Goal: Task Accomplishment & Management: Manage account settings

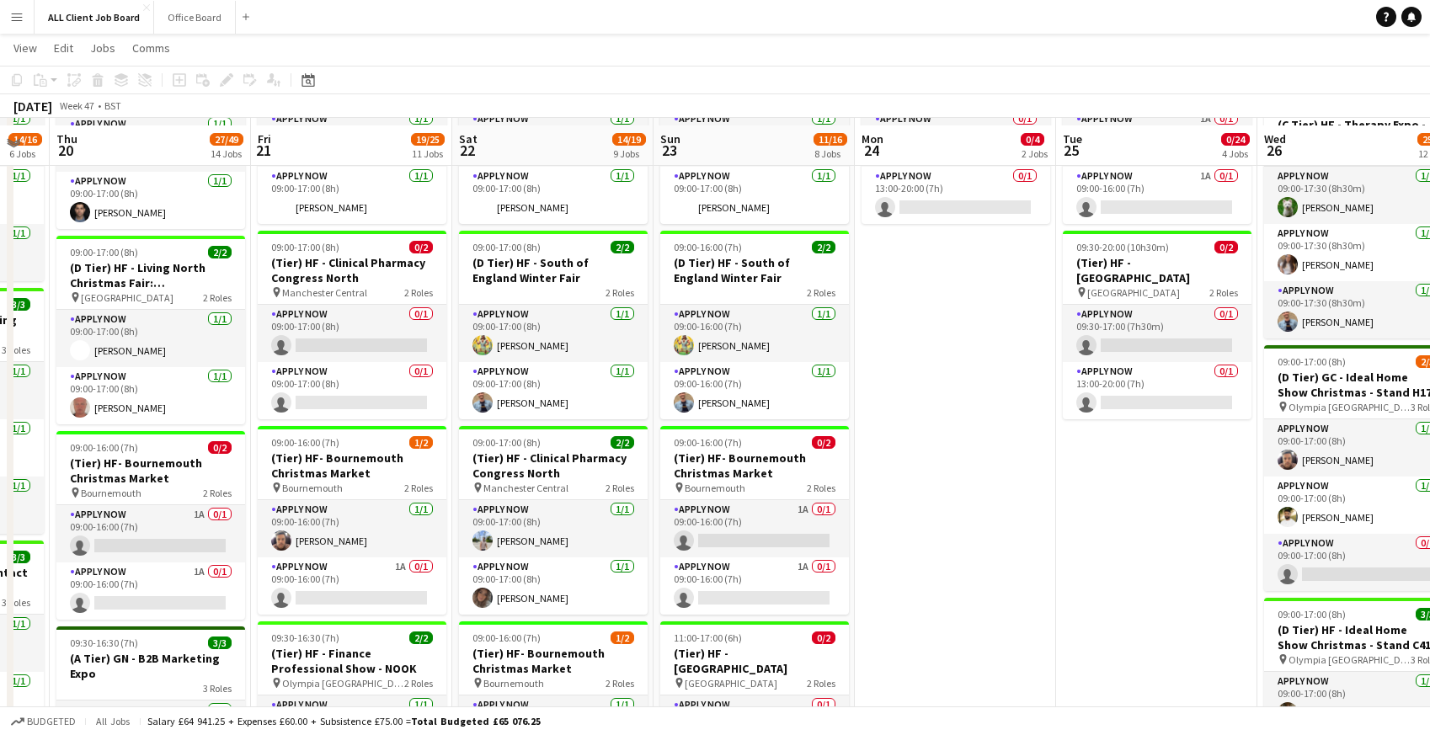
scroll to position [860, 0]
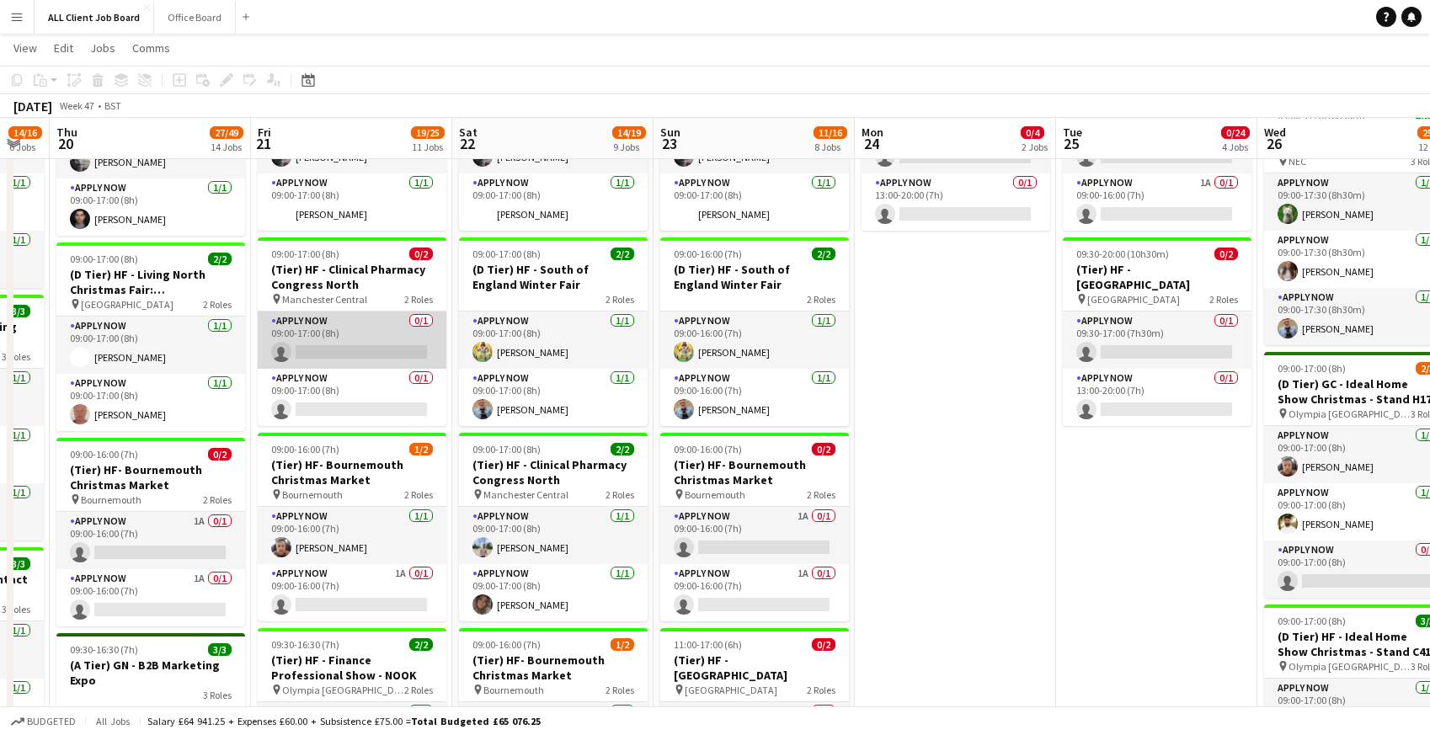
click at [310, 328] on app-card-role "APPLY NOW 0/1 09:00-17:00 (8h) single-neutral-actions" at bounding box center [352, 340] width 189 height 57
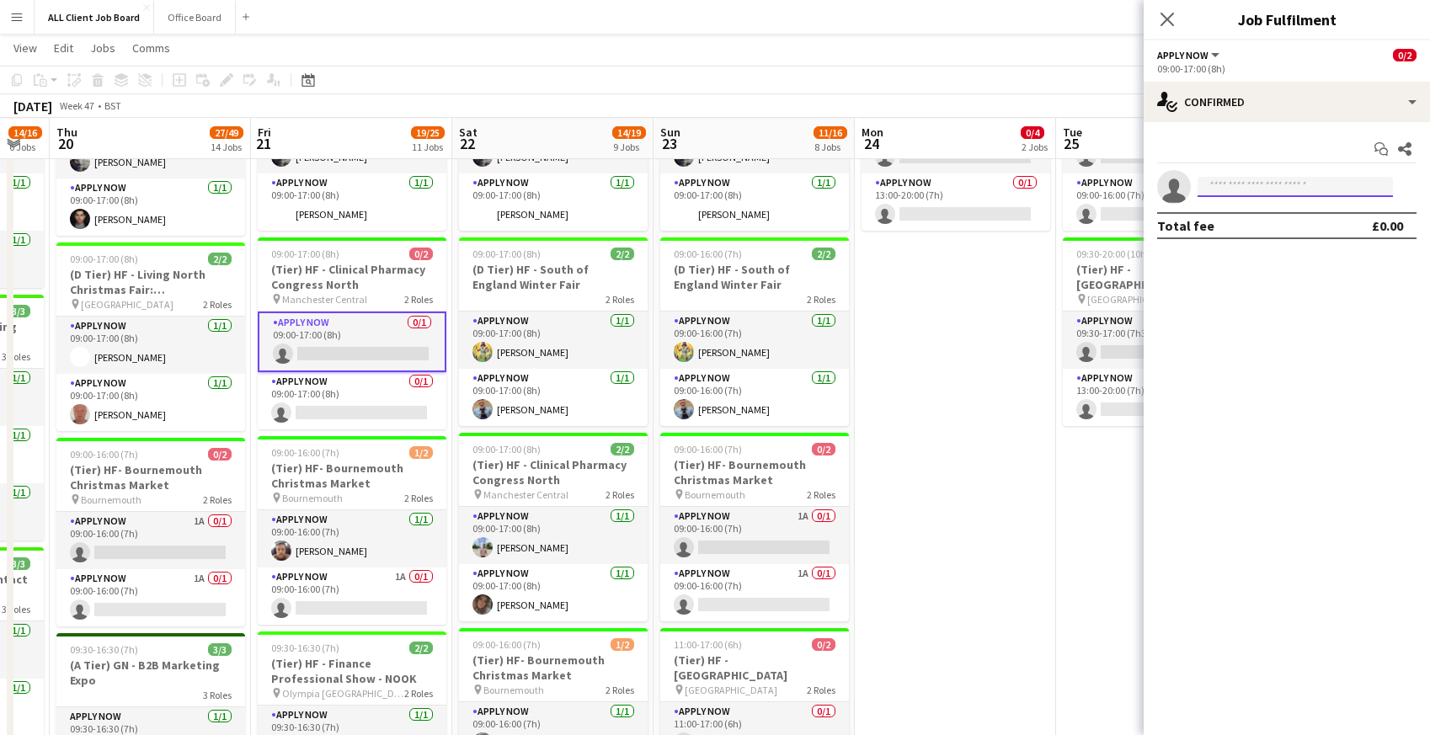
click at [1308, 181] on input at bounding box center [1295, 187] width 195 height 20
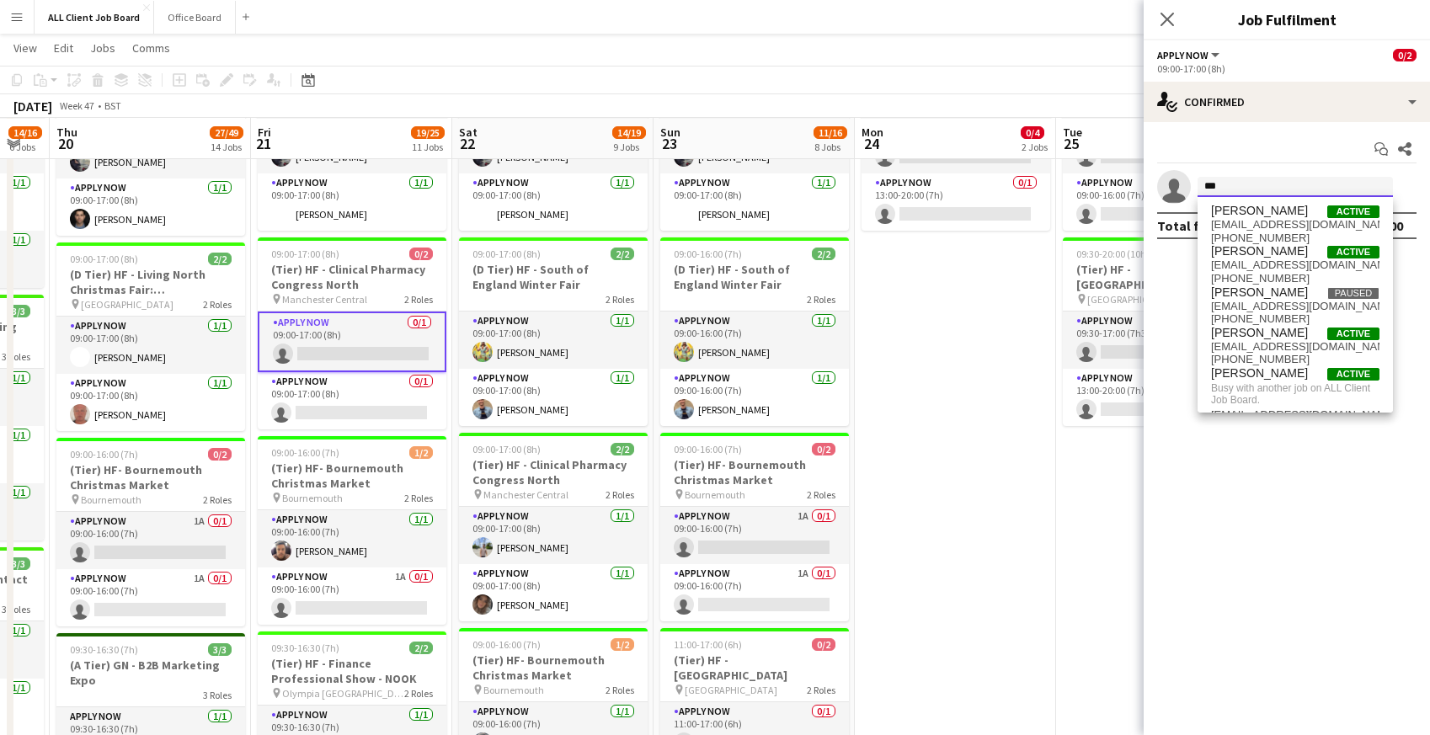
type input "***"
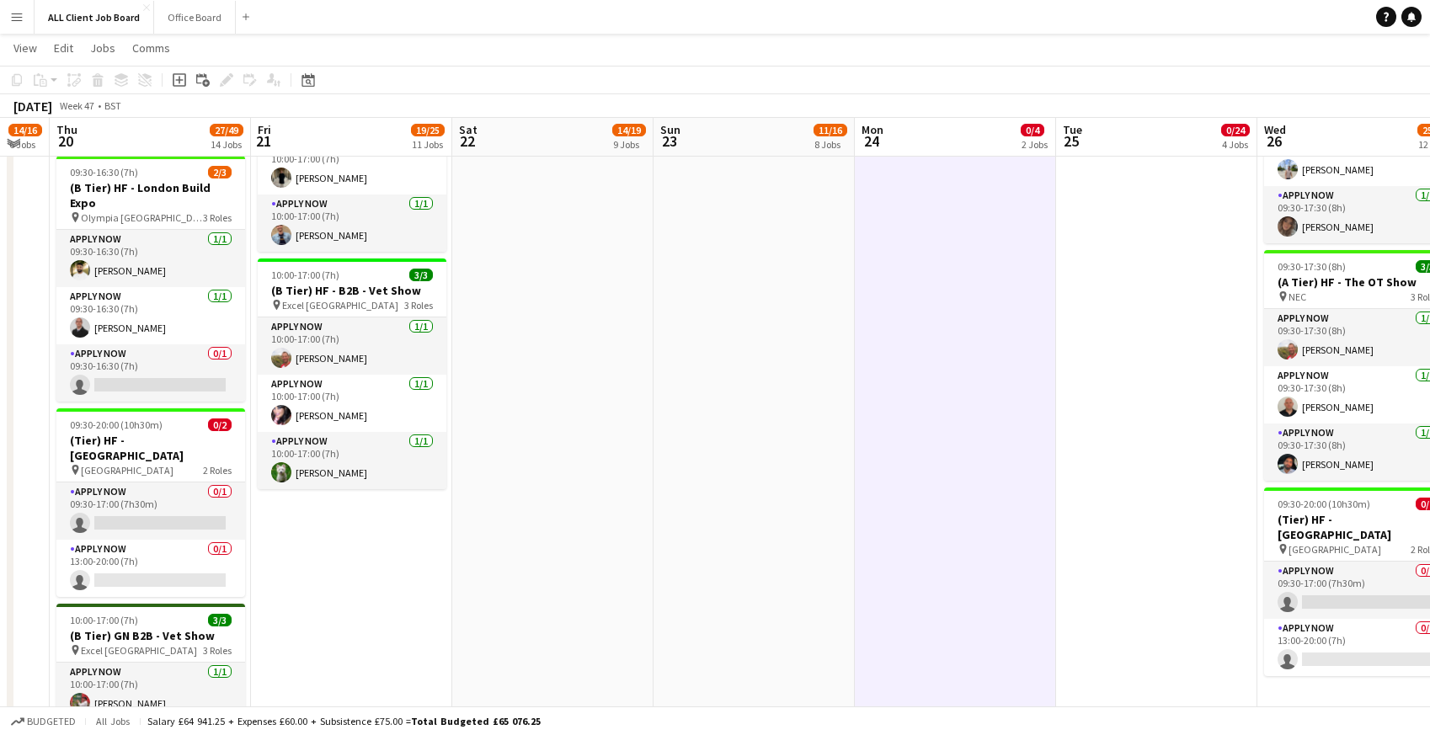
scroll to position [2108, 0]
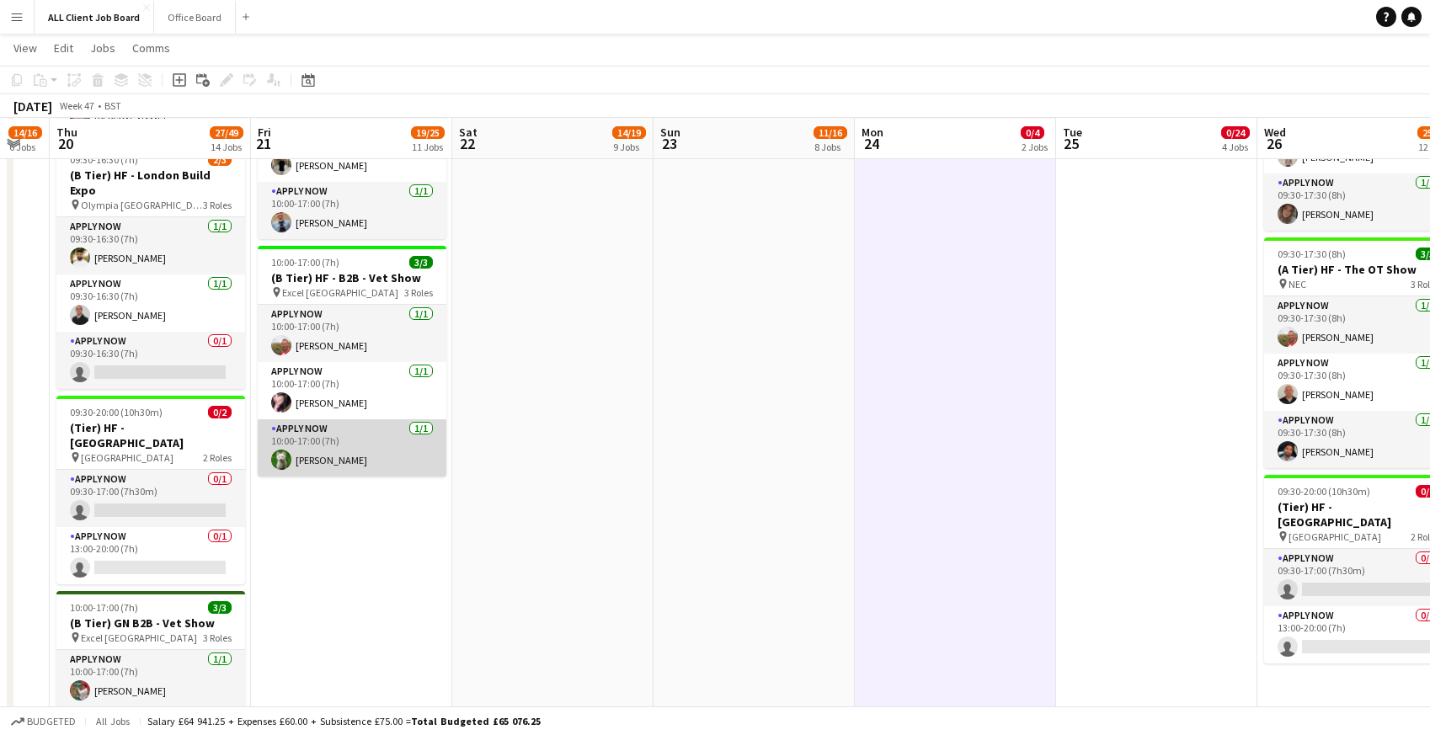
click at [350, 450] on app-card-role "APPLY NOW [DATE] 10:00-17:00 (7h) [PERSON_NAME]" at bounding box center [352, 447] width 189 height 57
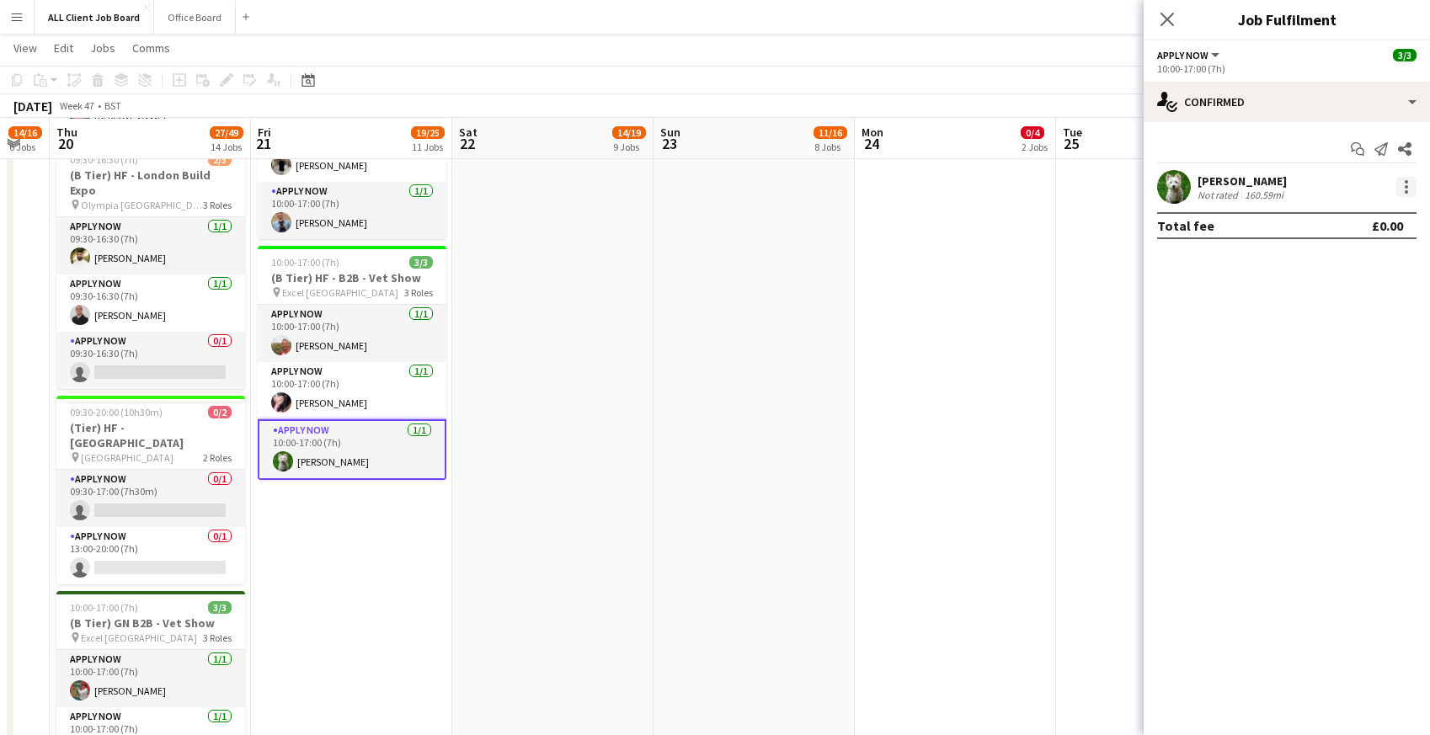
click at [1399, 189] on div at bounding box center [1407, 187] width 20 height 20
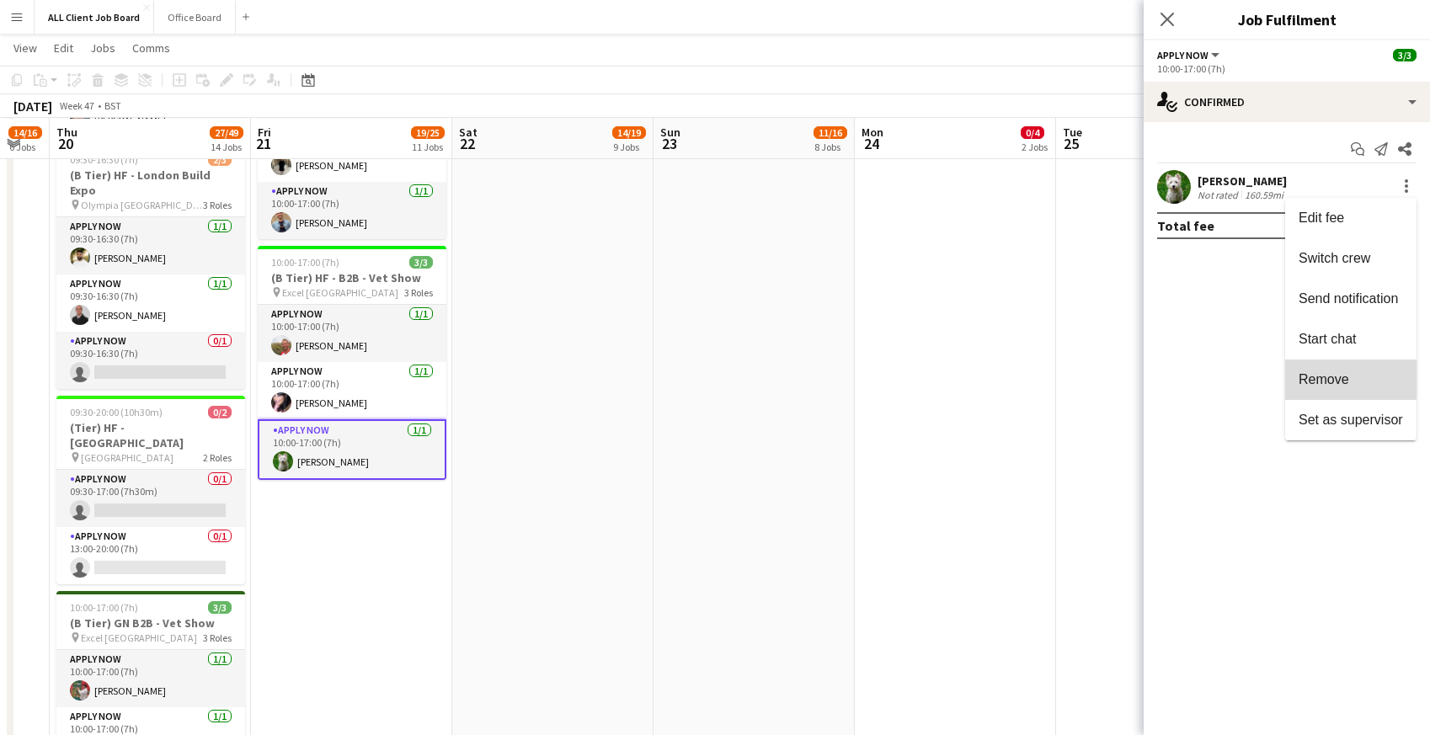
click at [1304, 373] on span "Remove" at bounding box center [1324, 379] width 51 height 14
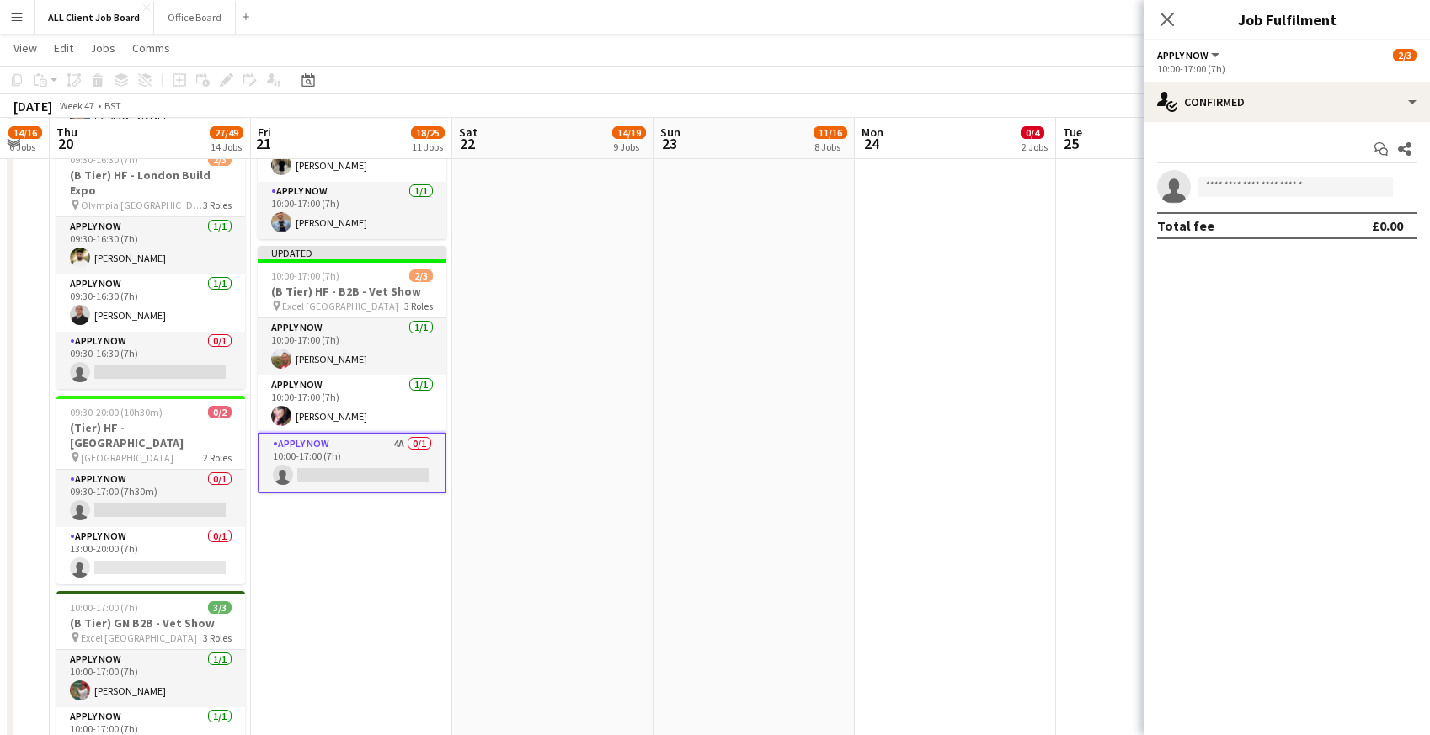
click at [1174, 32] on div "Close pop-in" at bounding box center [1167, 19] width 47 height 39
click at [1173, 24] on icon at bounding box center [1167, 19] width 16 height 16
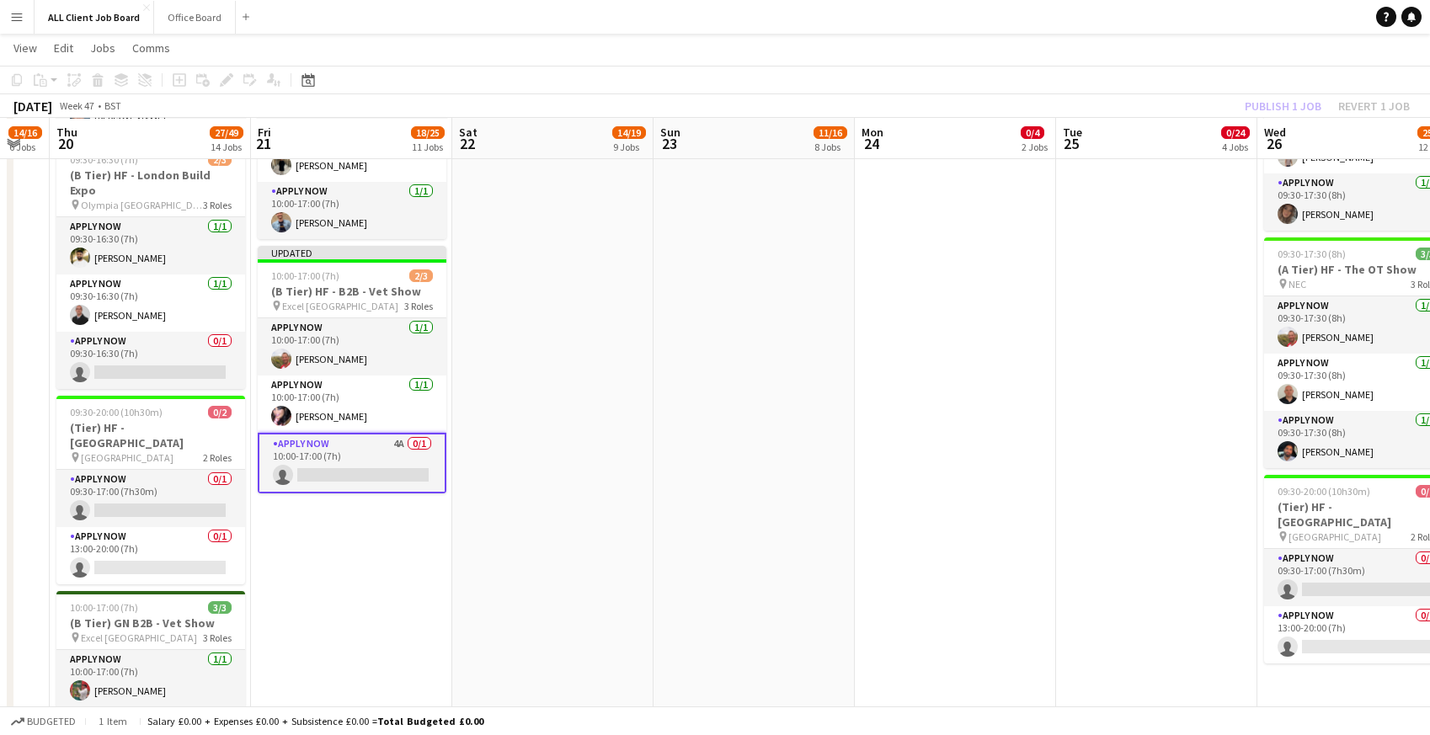
click at [1226, 82] on app-toolbar "Copy Paste Paste Command V Paste with crew Command Shift V Paste linked Job [GE…" at bounding box center [715, 80] width 1430 height 29
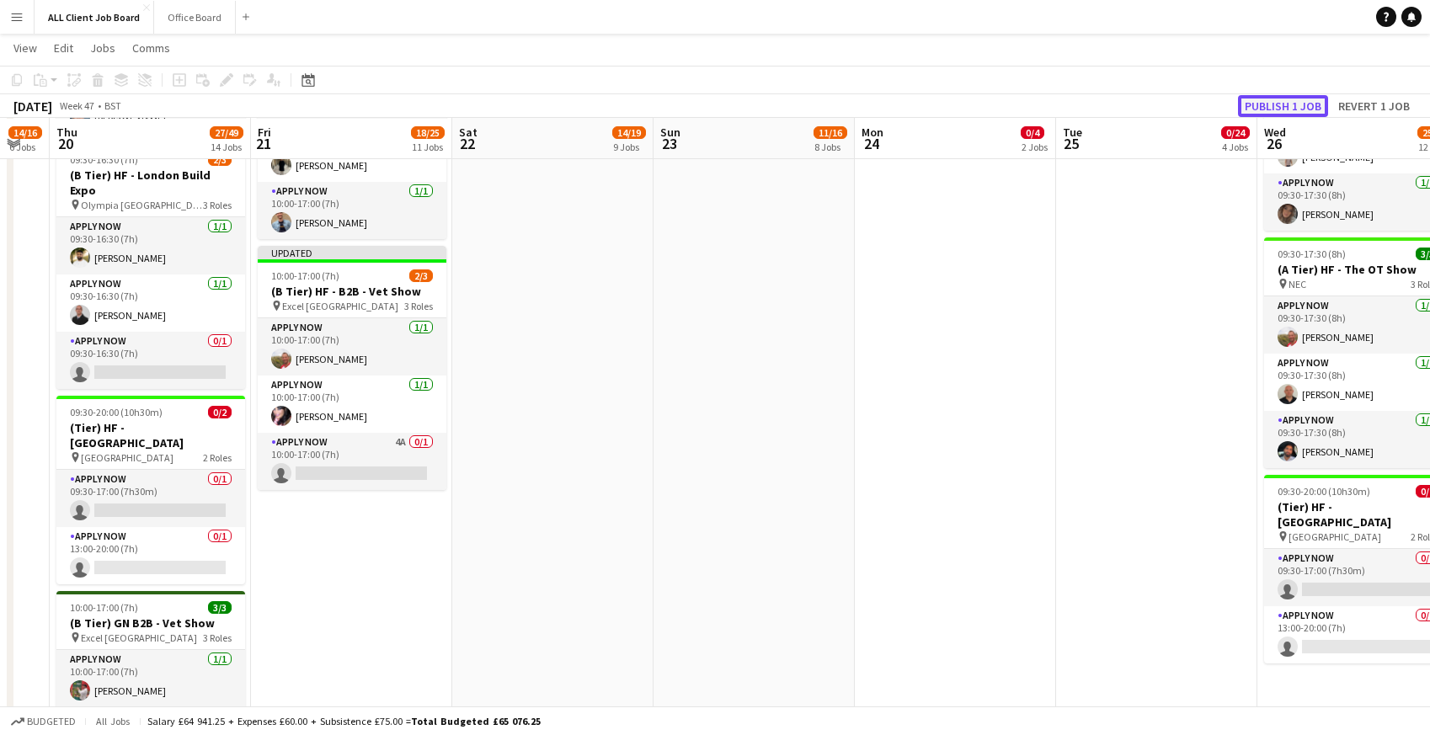
click at [1258, 108] on button "Publish 1 job" at bounding box center [1283, 106] width 90 height 22
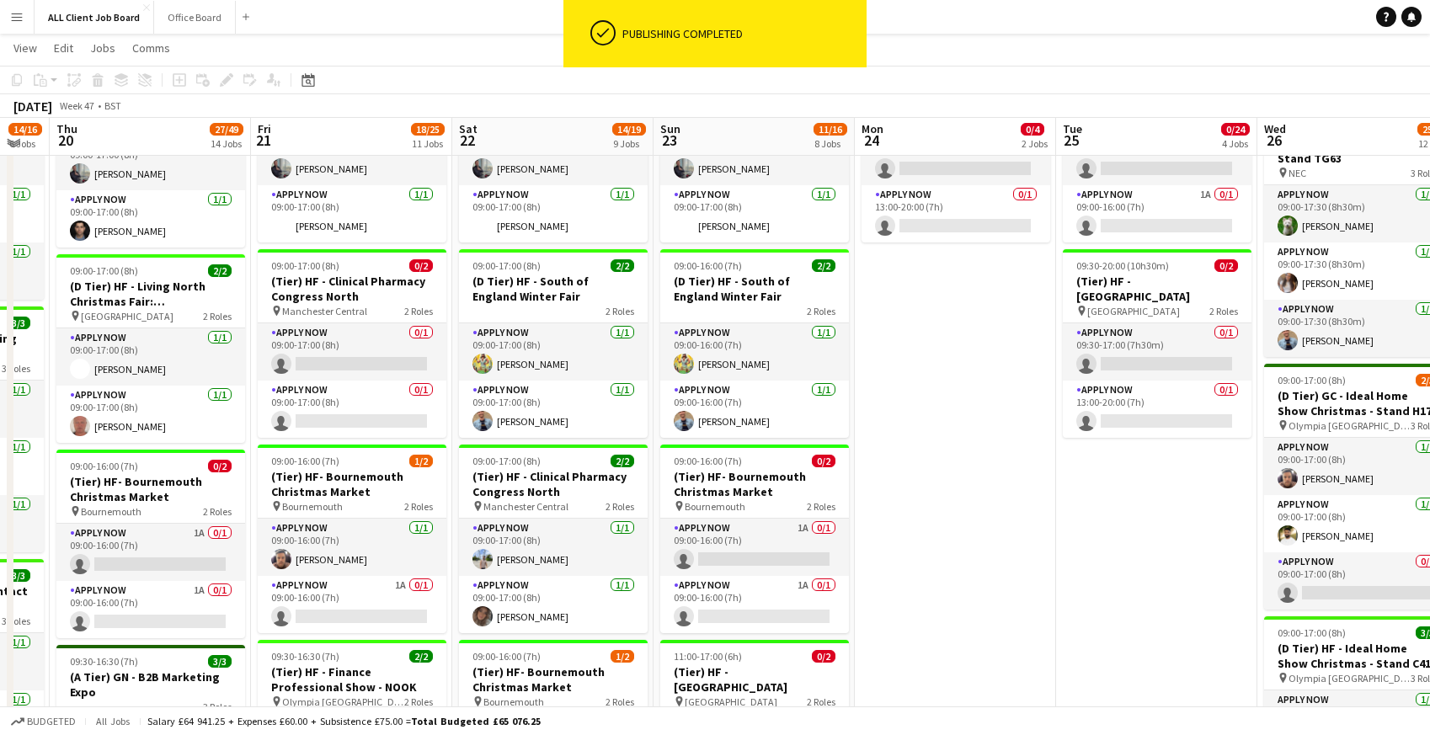
scroll to position [838, 0]
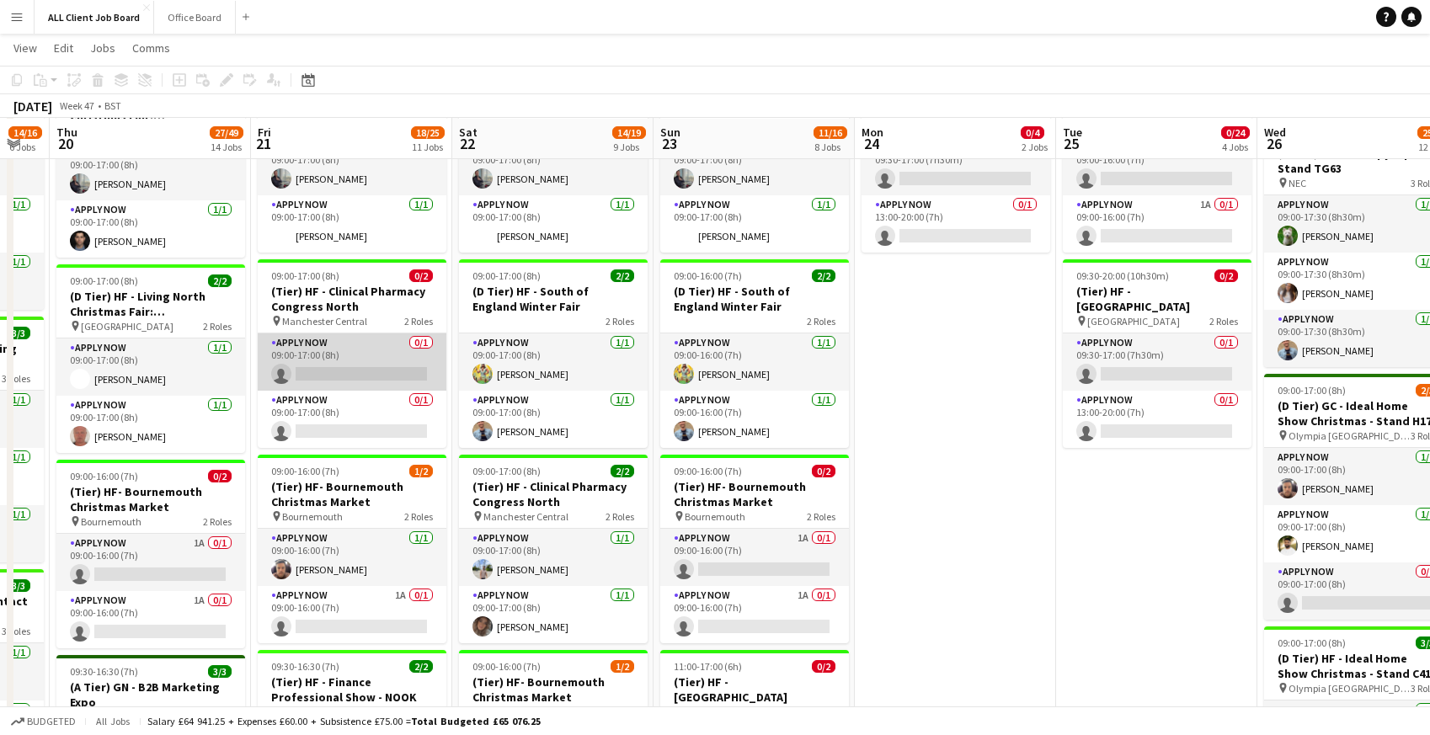
click at [321, 367] on app-card-role "APPLY NOW 0/1 09:00-17:00 (8h) single-neutral-actions" at bounding box center [352, 362] width 189 height 57
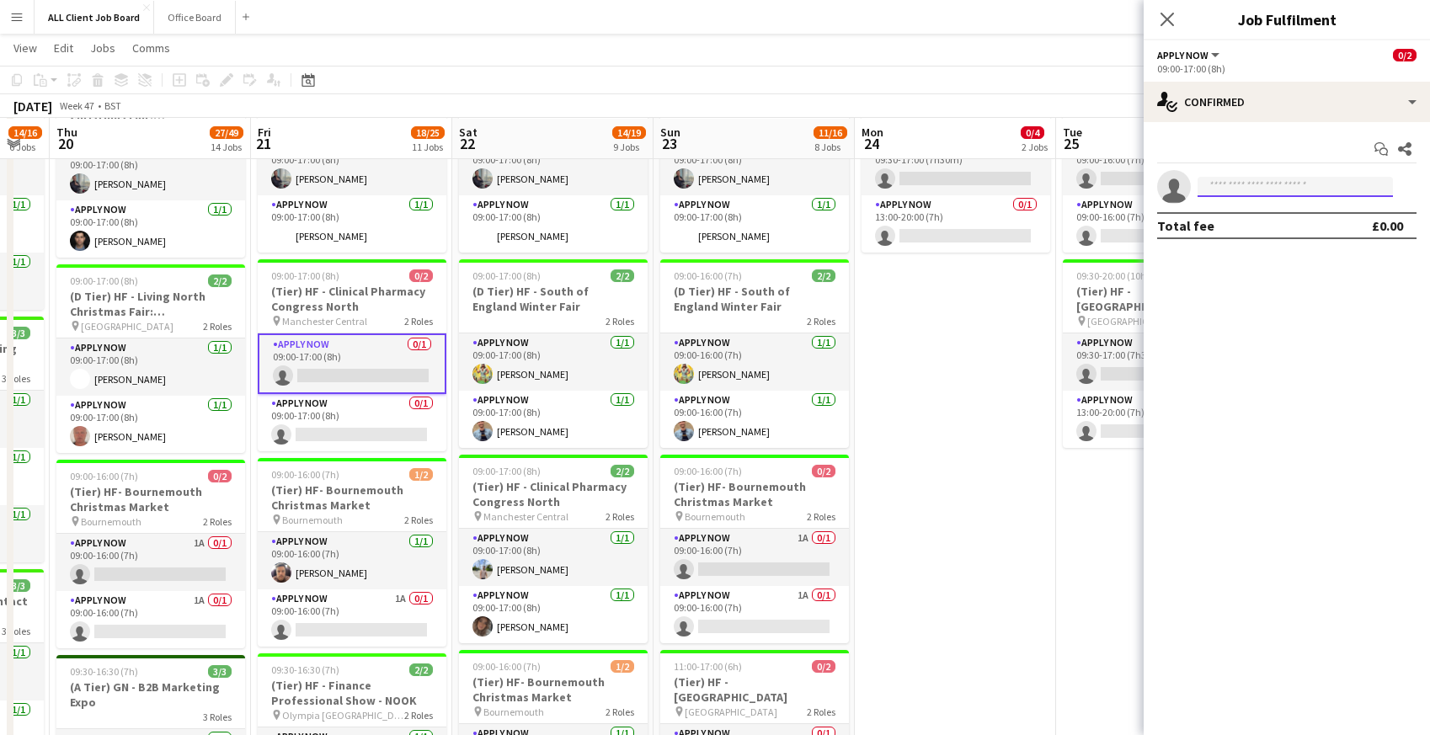
click at [1234, 187] on input at bounding box center [1295, 187] width 195 height 20
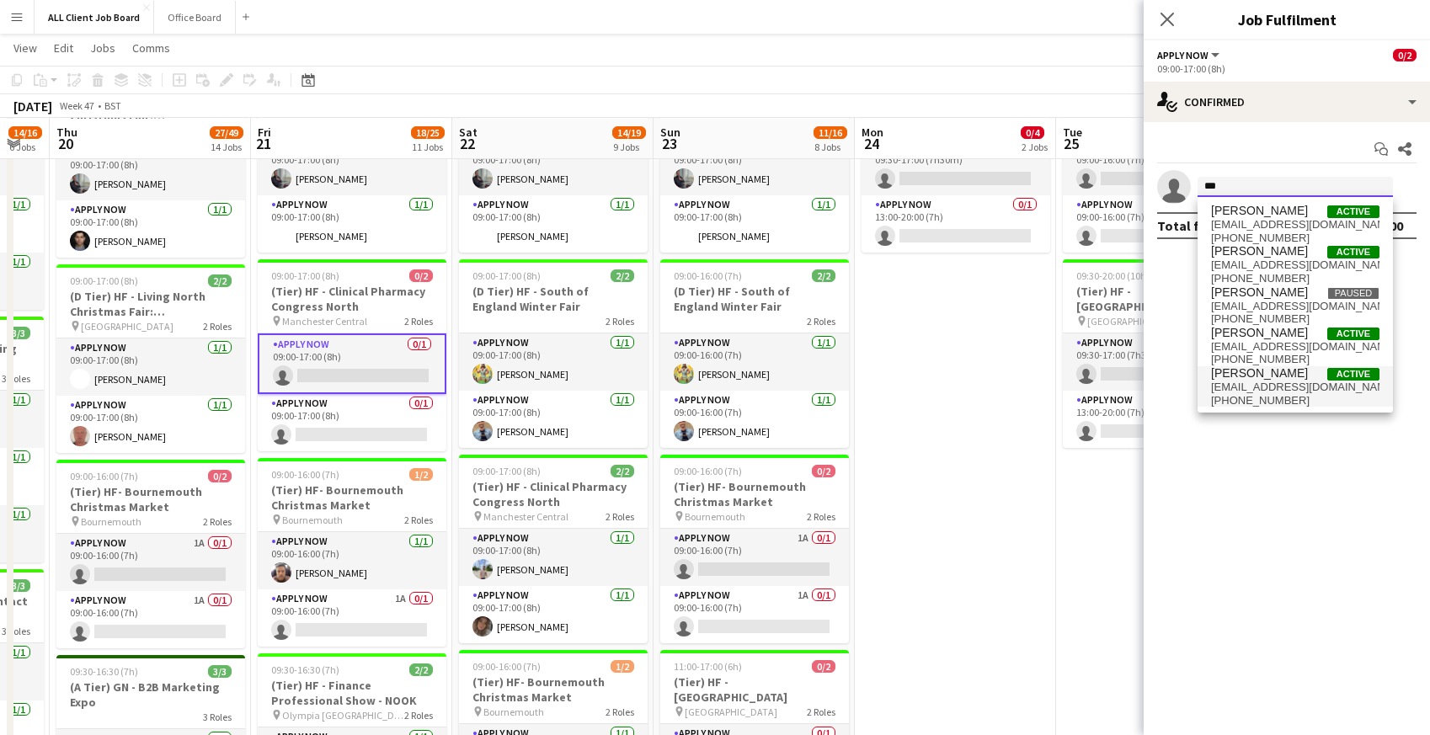
type input "***"
click at [1249, 374] on span "[PERSON_NAME]" at bounding box center [1259, 373] width 97 height 14
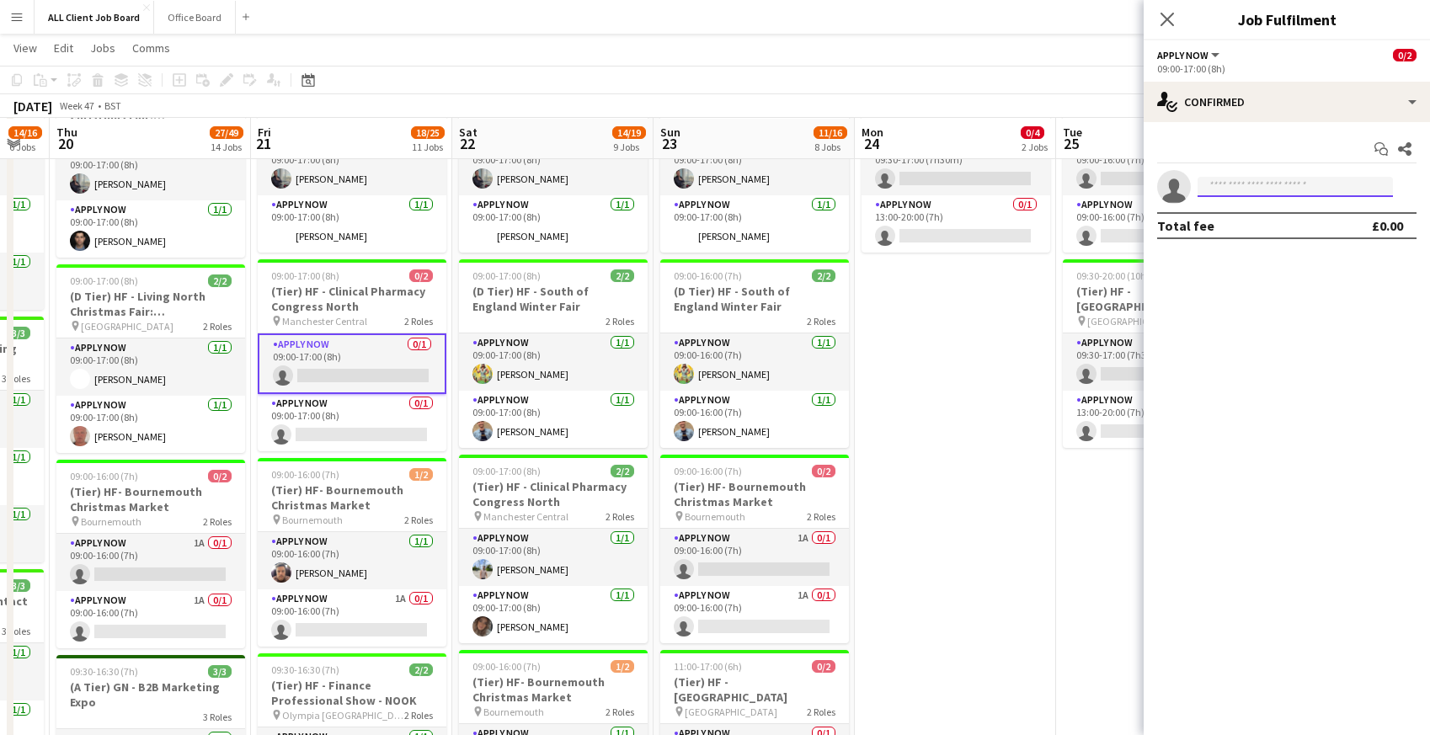
scroll to position [0, 0]
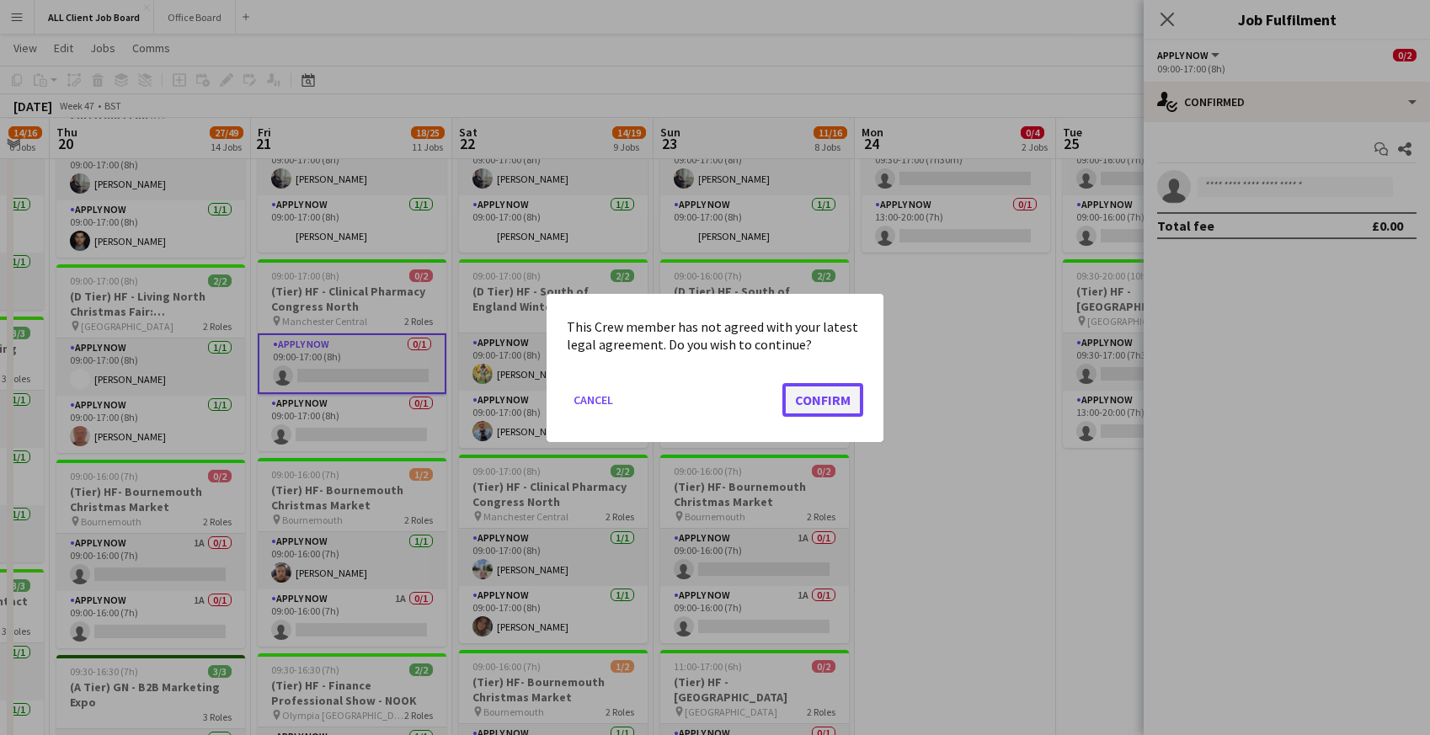
click at [835, 408] on button "Confirm" at bounding box center [823, 399] width 81 height 34
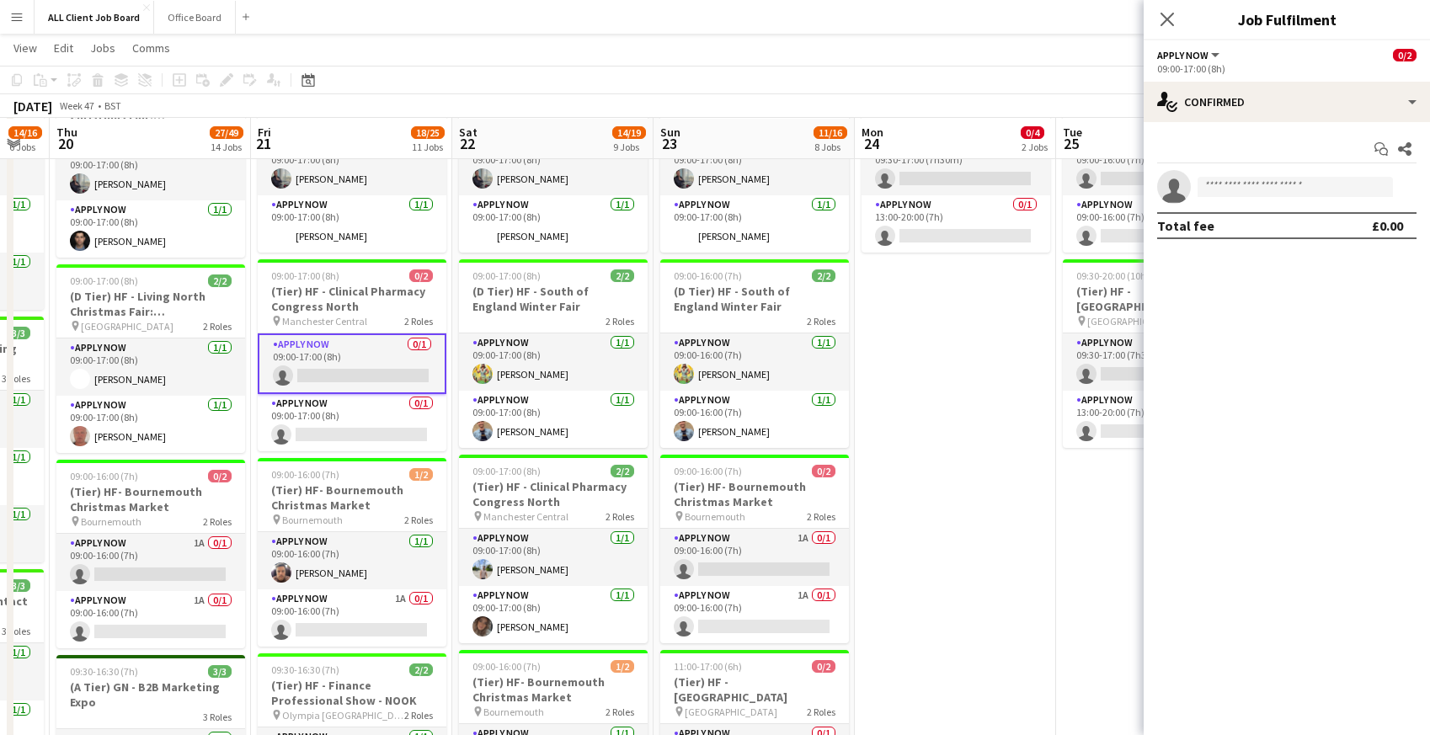
scroll to position [838, 0]
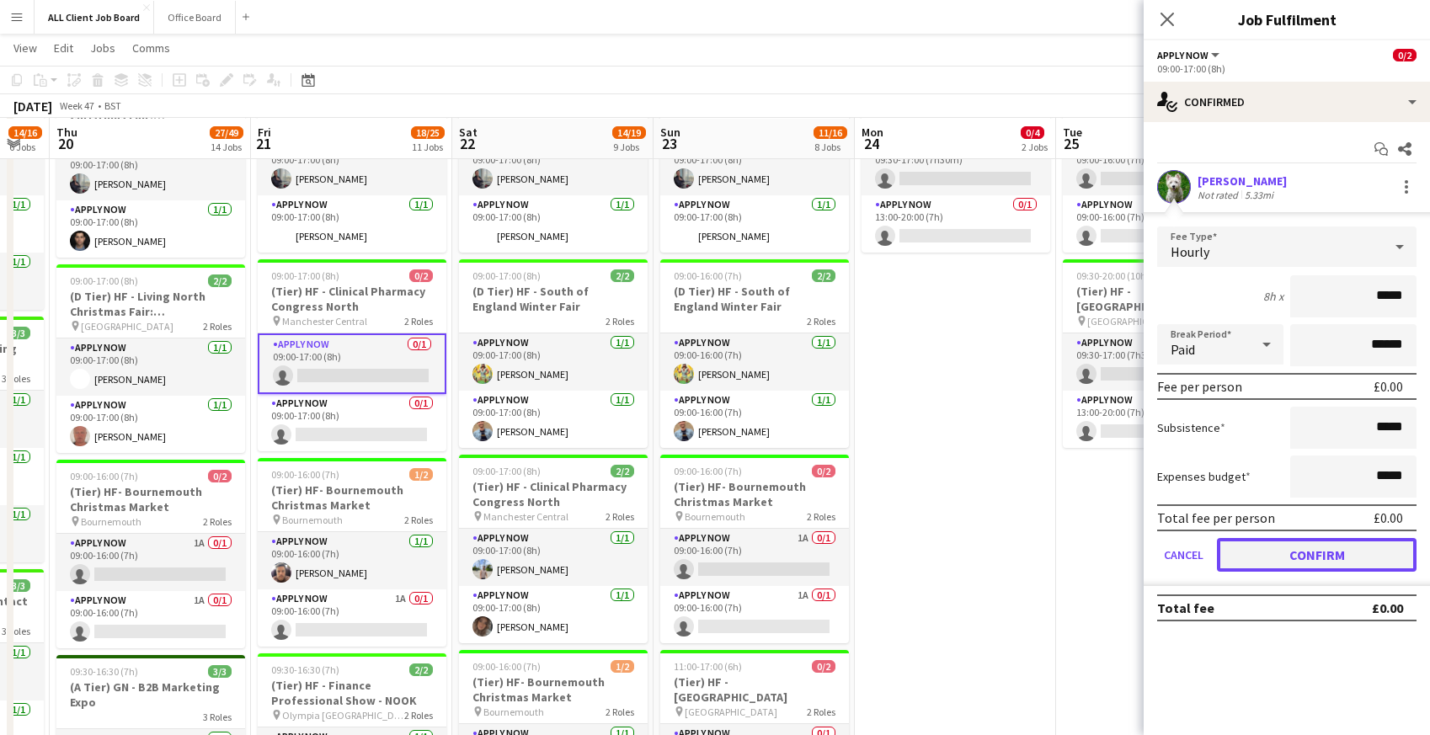
click at [1320, 546] on button "Confirm" at bounding box center [1317, 555] width 200 height 34
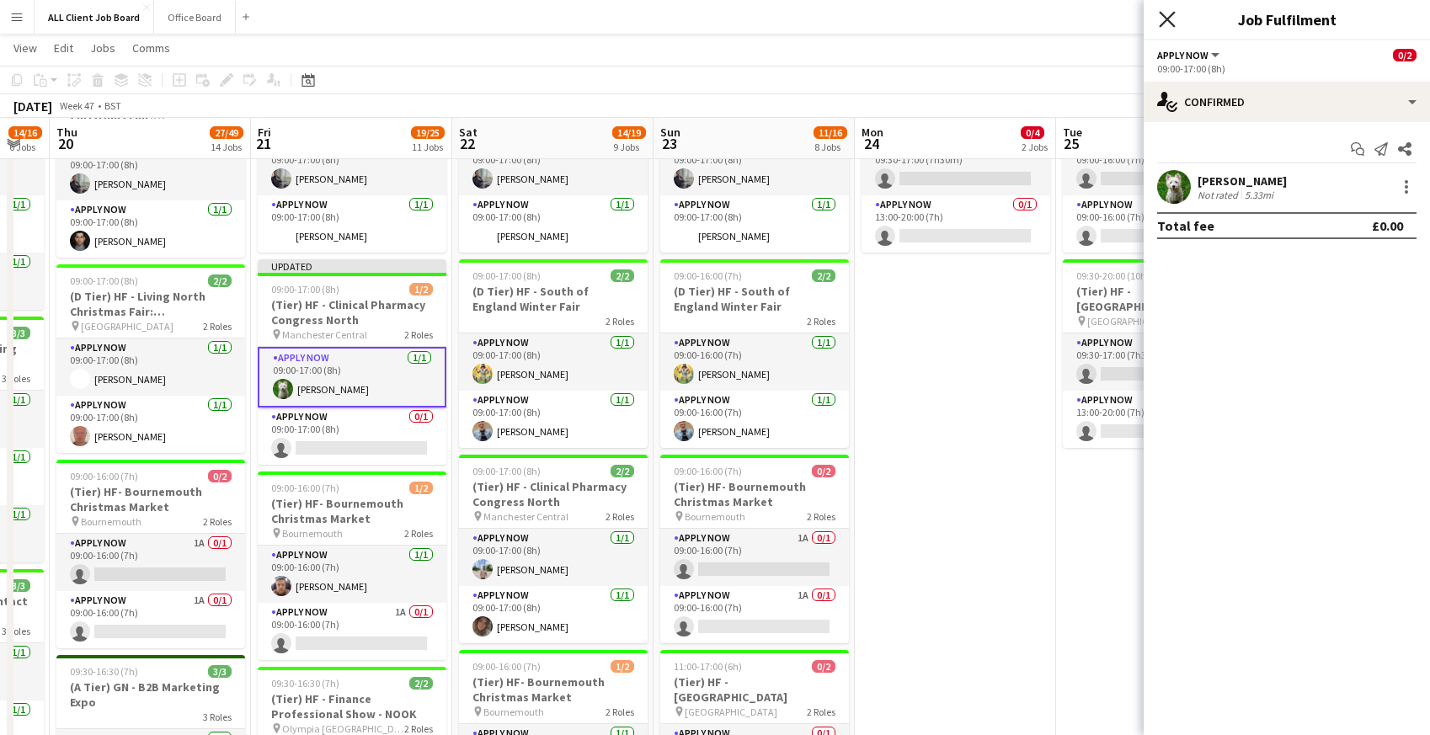
click at [1171, 18] on icon "Close pop-in" at bounding box center [1167, 19] width 16 height 16
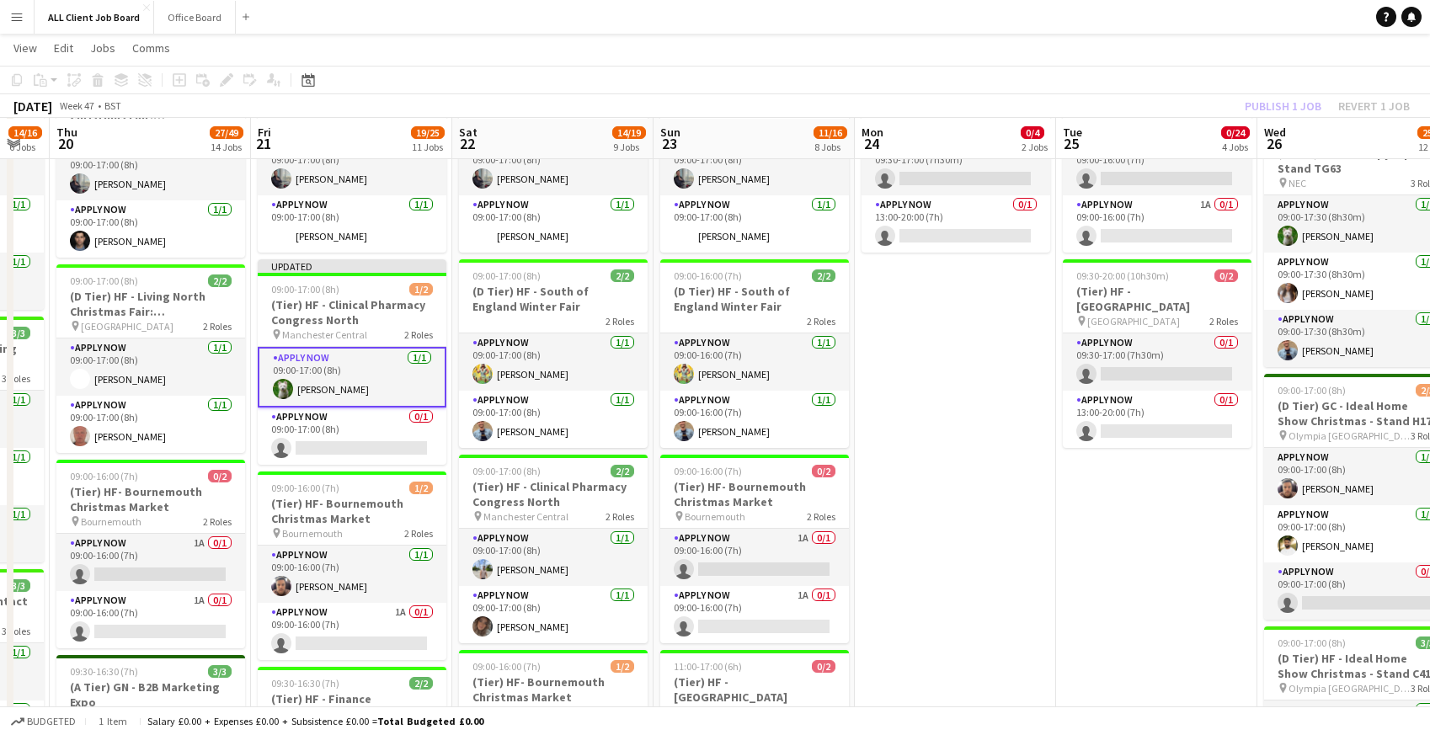
click at [1157, 18] on app-navbar "Menu Boards Boards Boards All jobs Status Workforce Workforce My Workforce Recr…" at bounding box center [715, 17] width 1430 height 34
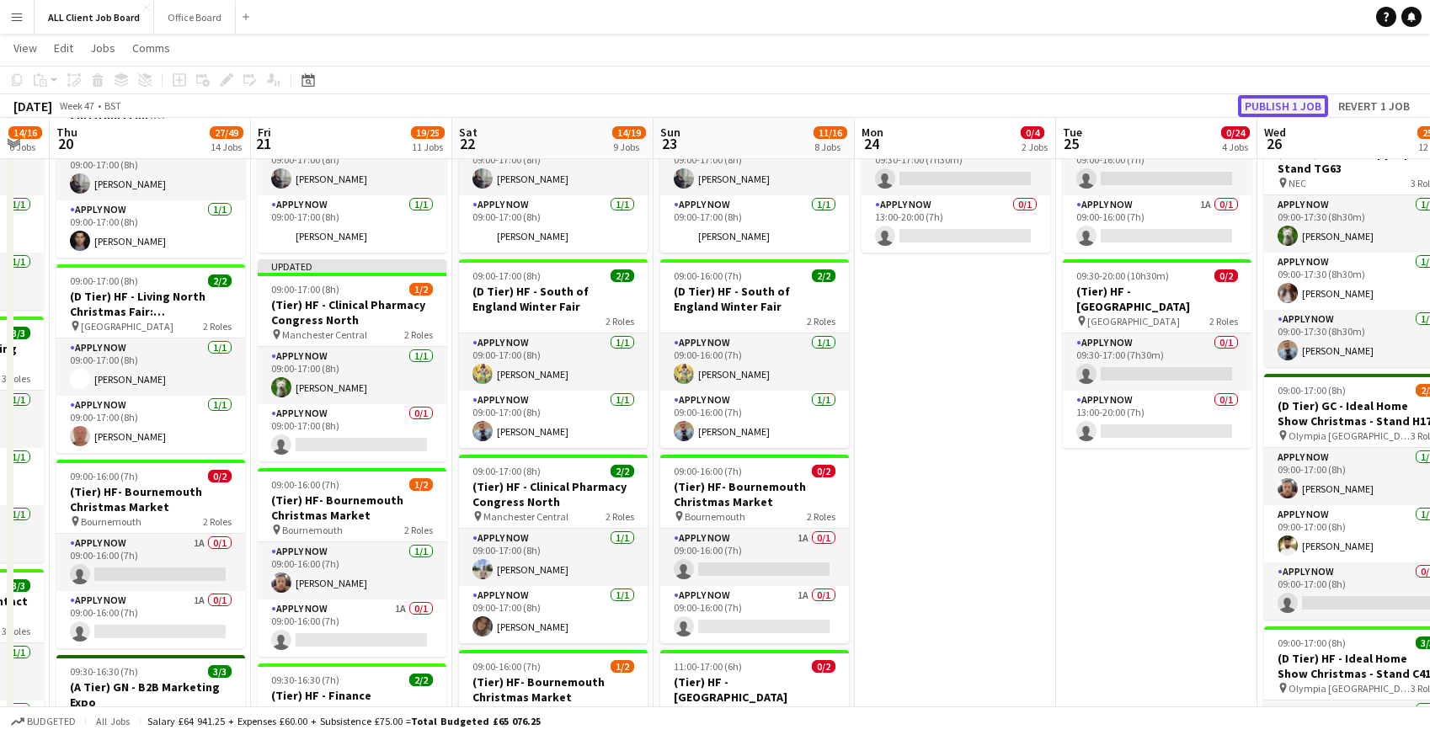
click at [1274, 101] on button "Publish 1 job" at bounding box center [1283, 106] width 90 height 22
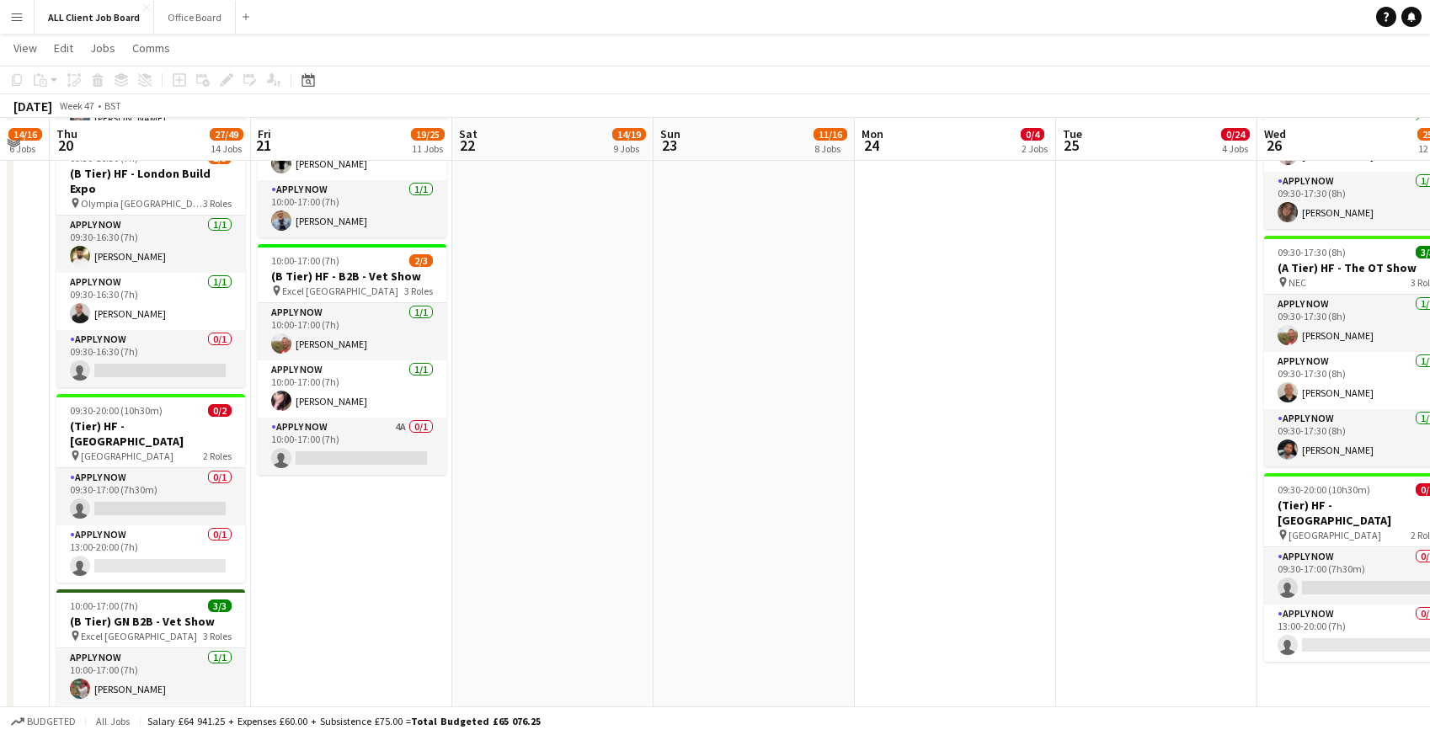
scroll to position [2112, 0]
click at [365, 448] on app-card-role "APPLY NOW 4A 0/1 10:00-17:00 (7h) single-neutral-actions" at bounding box center [352, 444] width 189 height 57
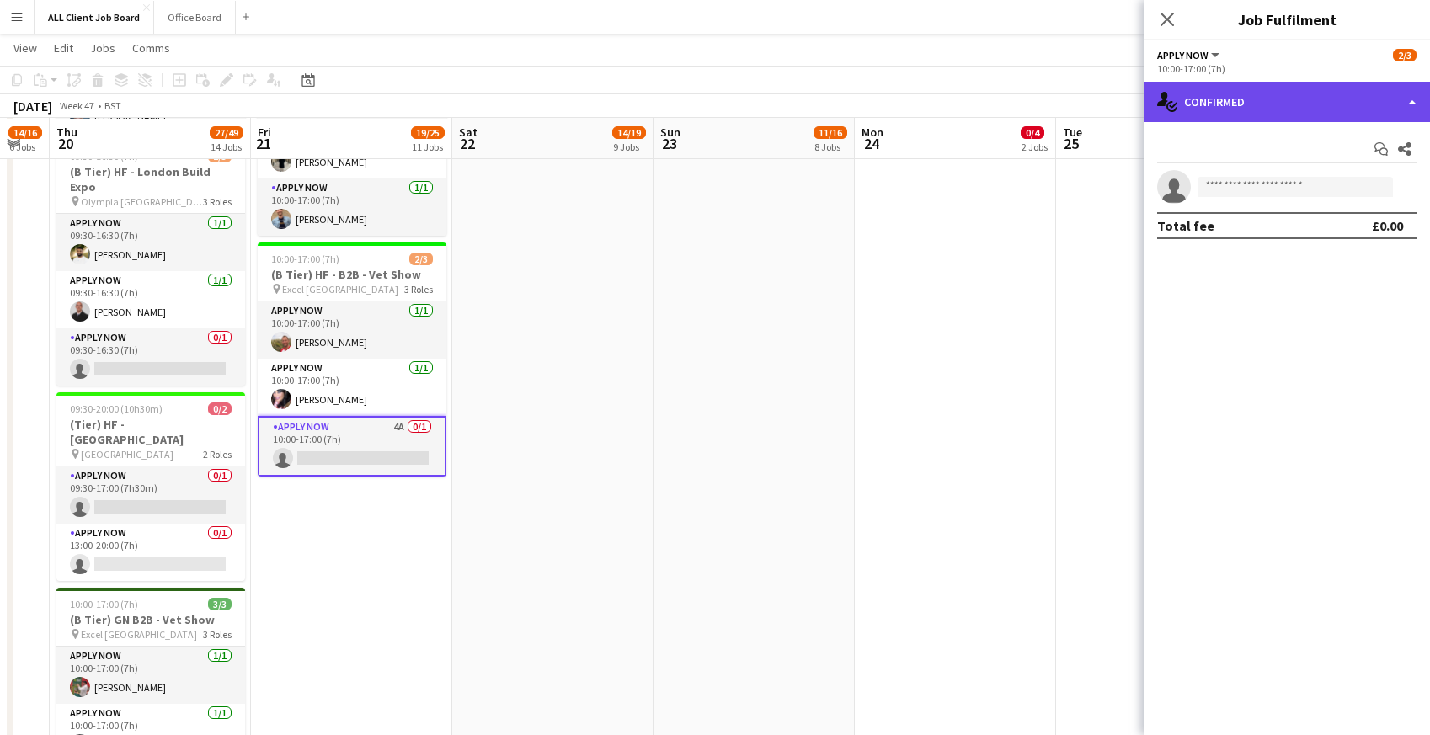
click at [1372, 104] on div "single-neutral-actions-check-2 Confirmed" at bounding box center [1287, 102] width 286 height 40
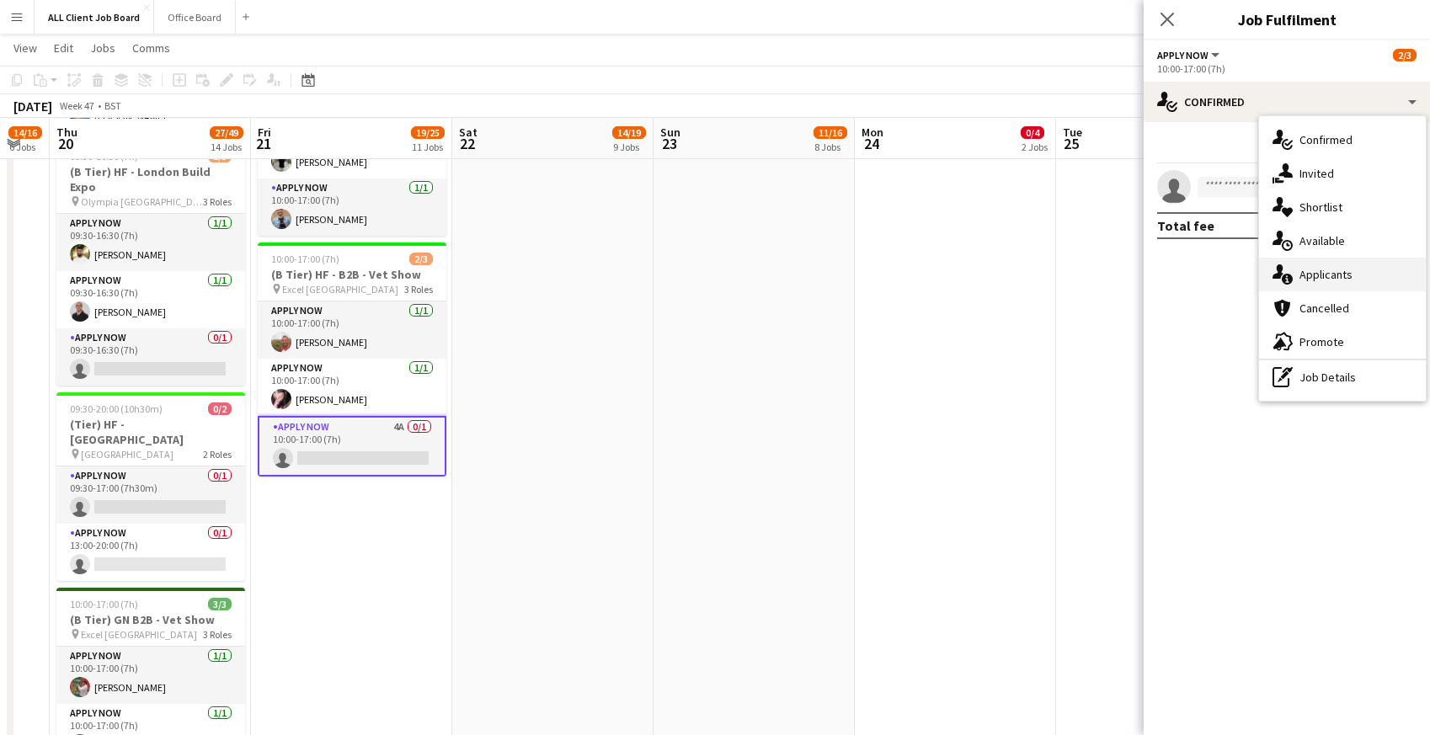
click at [1329, 282] on span "Applicants" at bounding box center [1326, 274] width 53 height 15
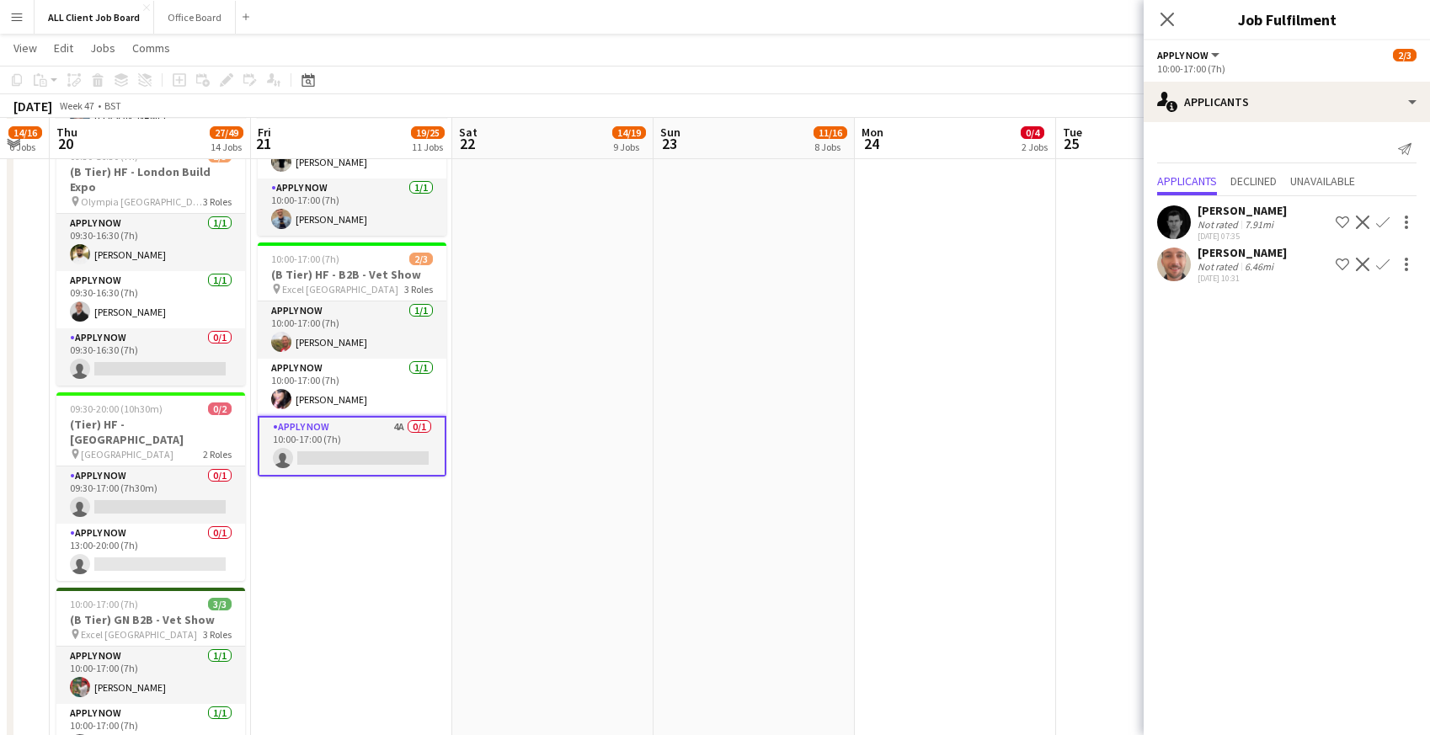
click at [1387, 219] on app-icon "Confirm" at bounding box center [1382, 222] width 13 height 13
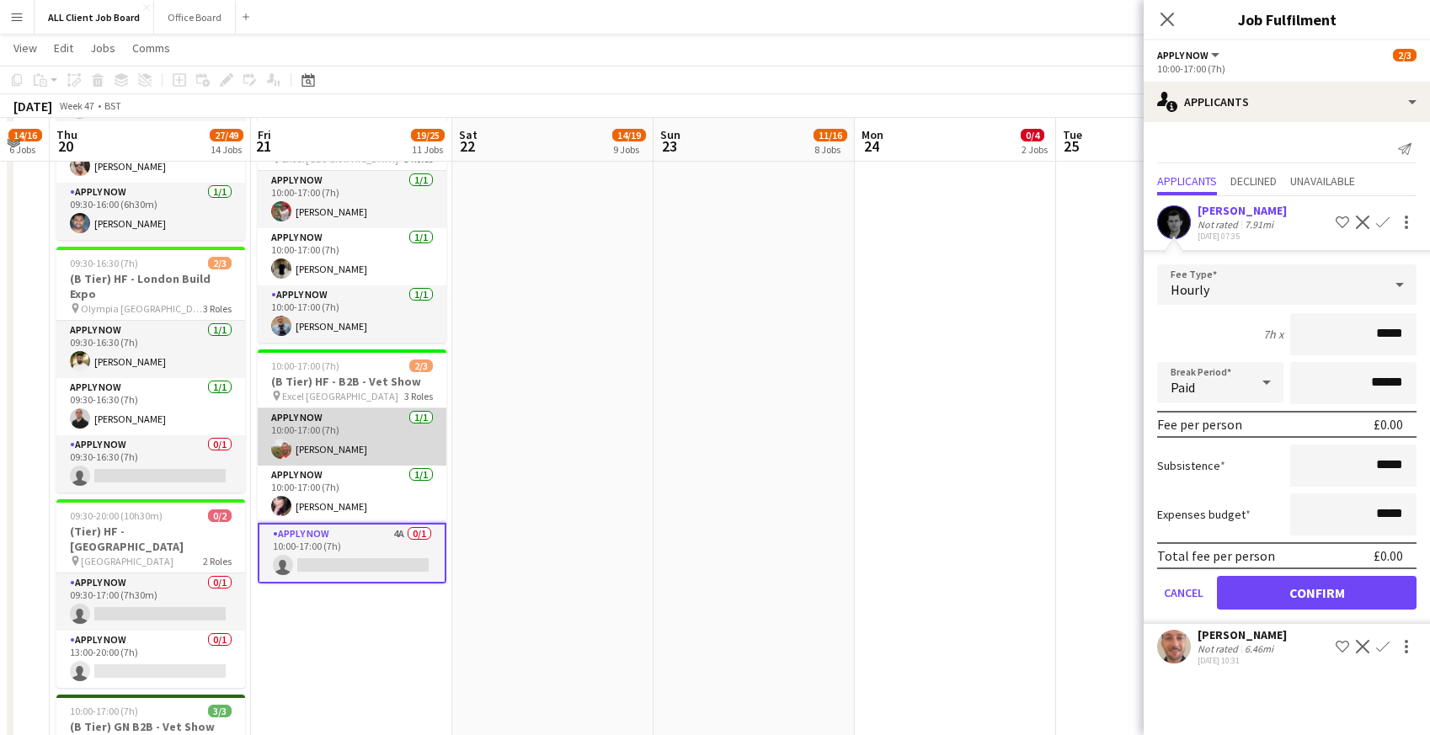
scroll to position [2007, 0]
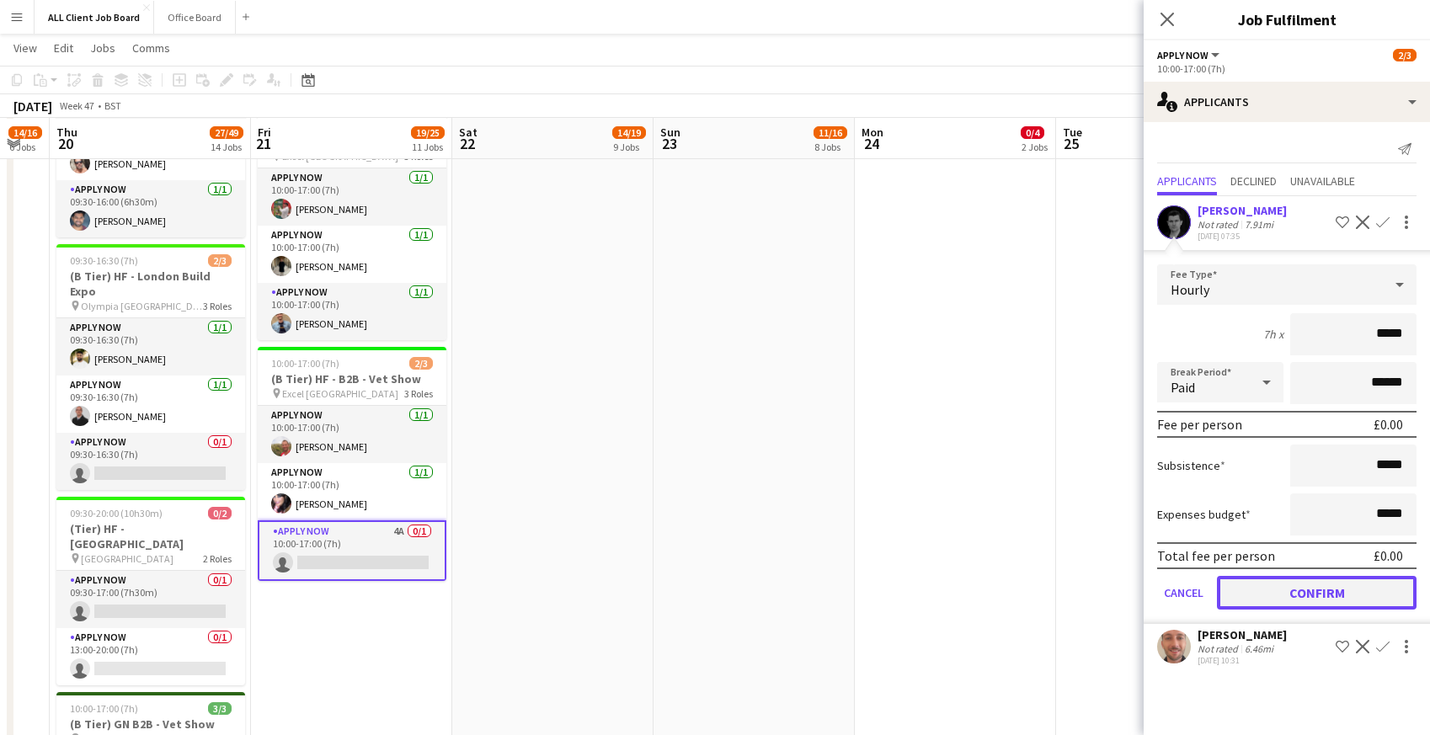
click at [1290, 591] on button "Confirm" at bounding box center [1317, 593] width 200 height 34
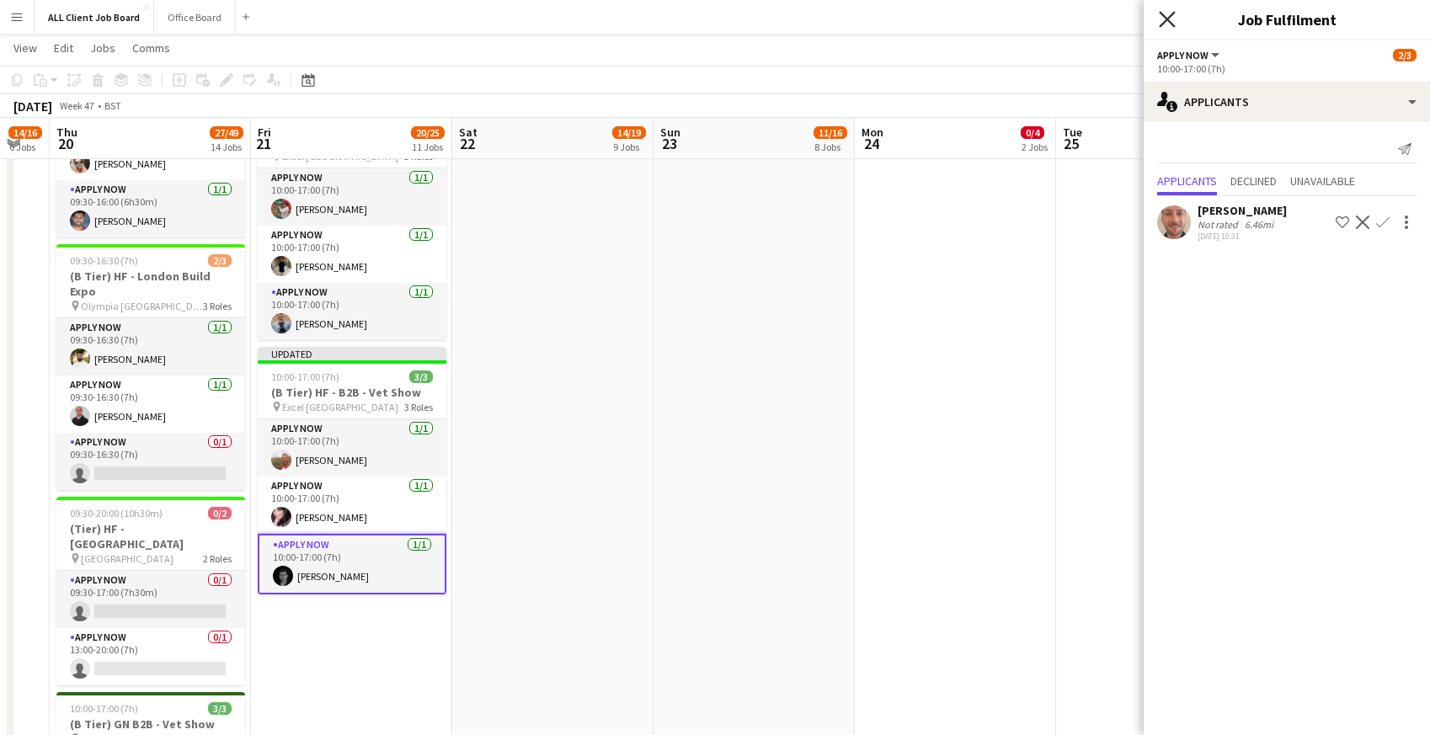
click at [1173, 14] on icon "Close pop-in" at bounding box center [1167, 19] width 16 height 16
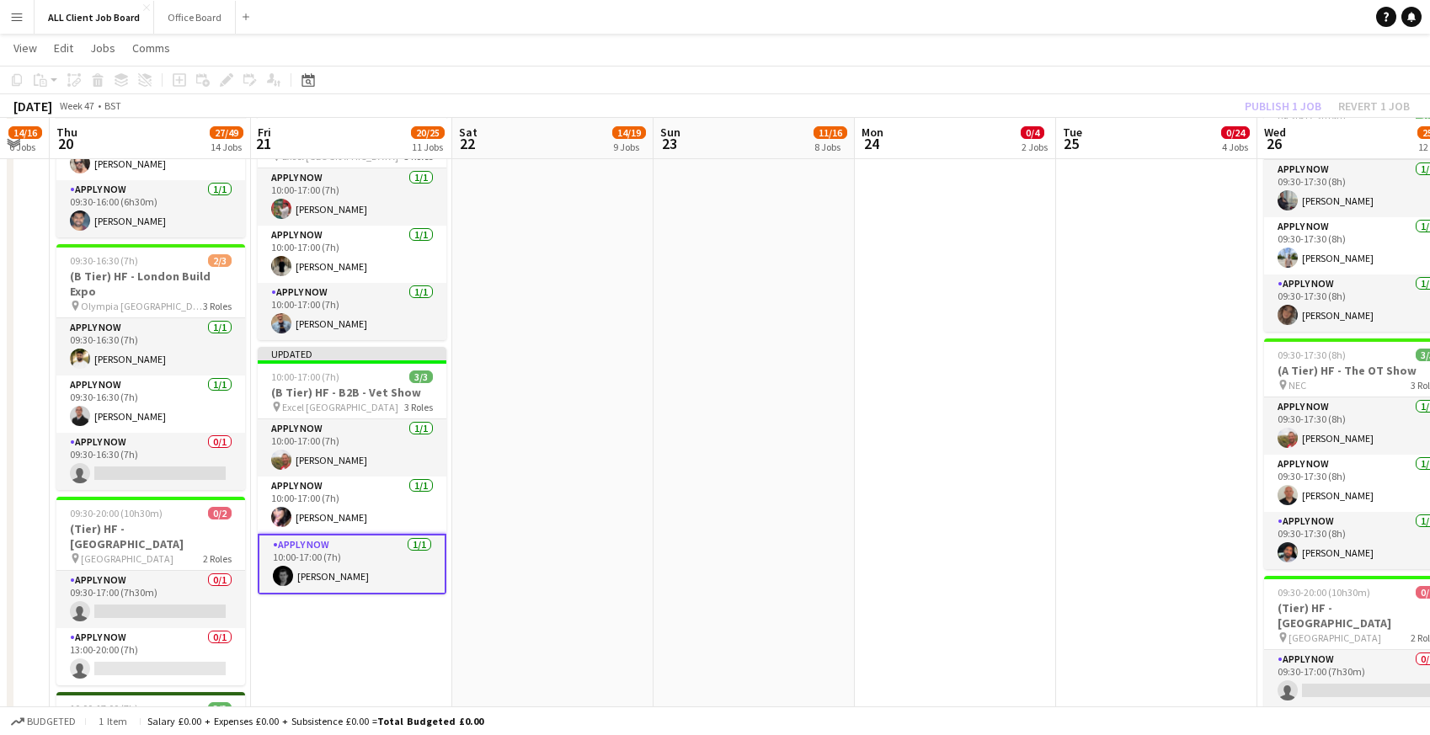
click at [1162, 14] on app-navbar "Menu Boards Boards Boards All jobs Status Workforce Workforce My Workforce Recr…" at bounding box center [715, 17] width 1430 height 34
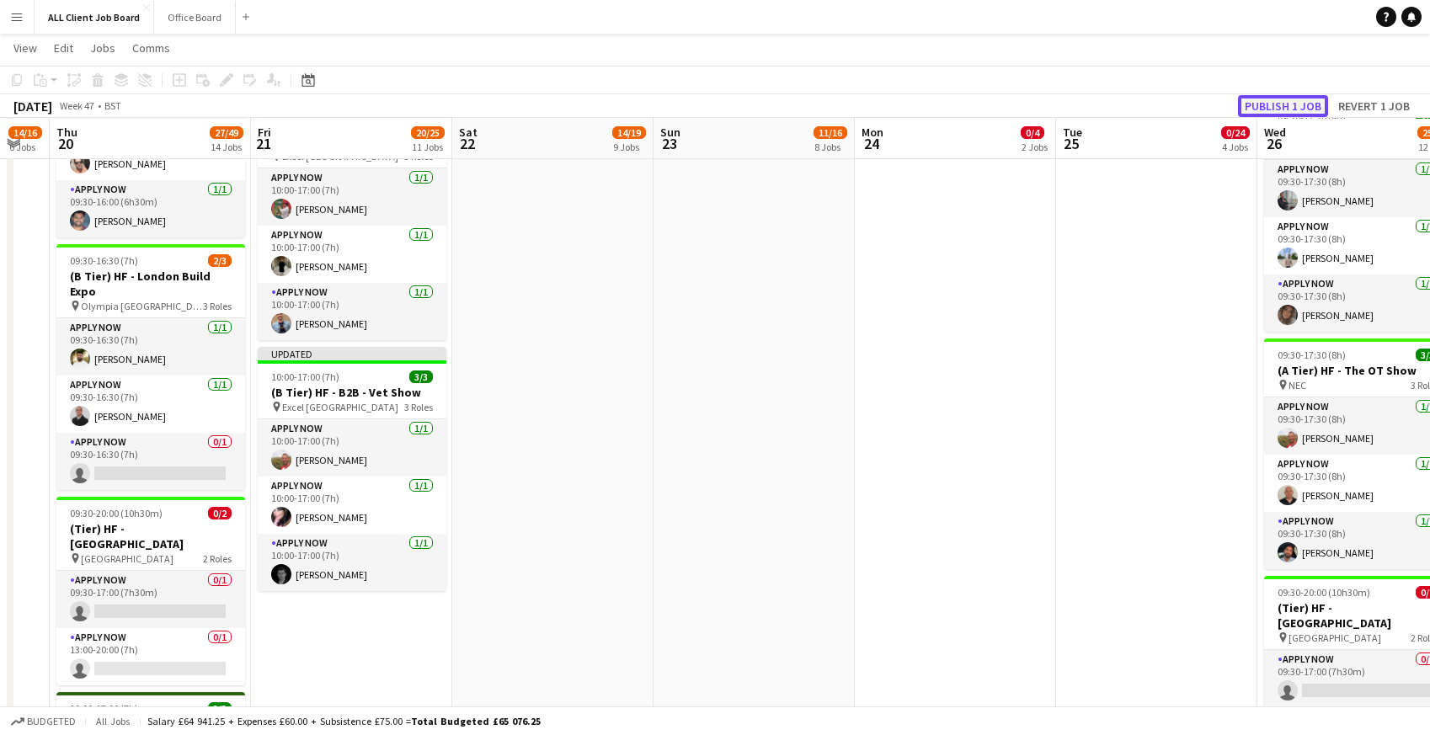
click at [1265, 104] on button "Publish 1 job" at bounding box center [1283, 106] width 90 height 22
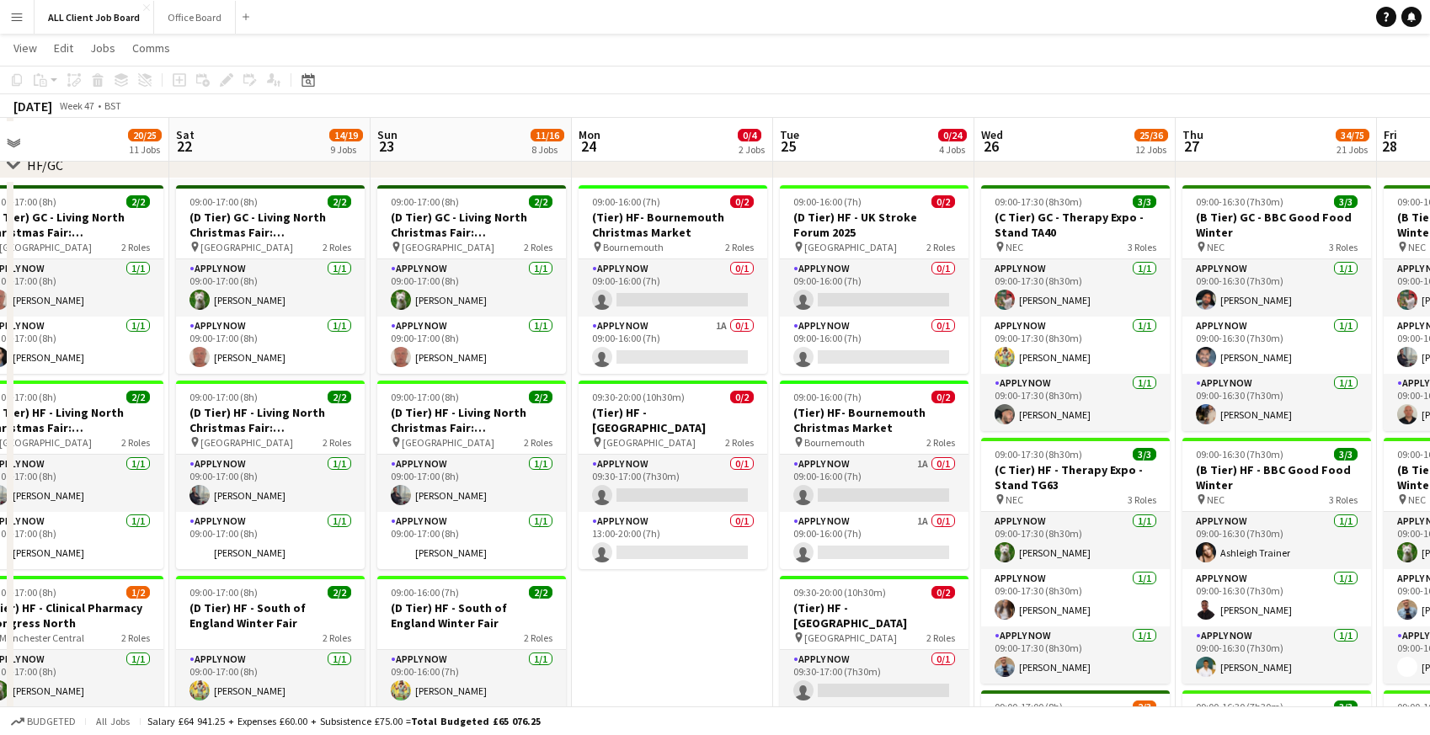
scroll to position [524, 0]
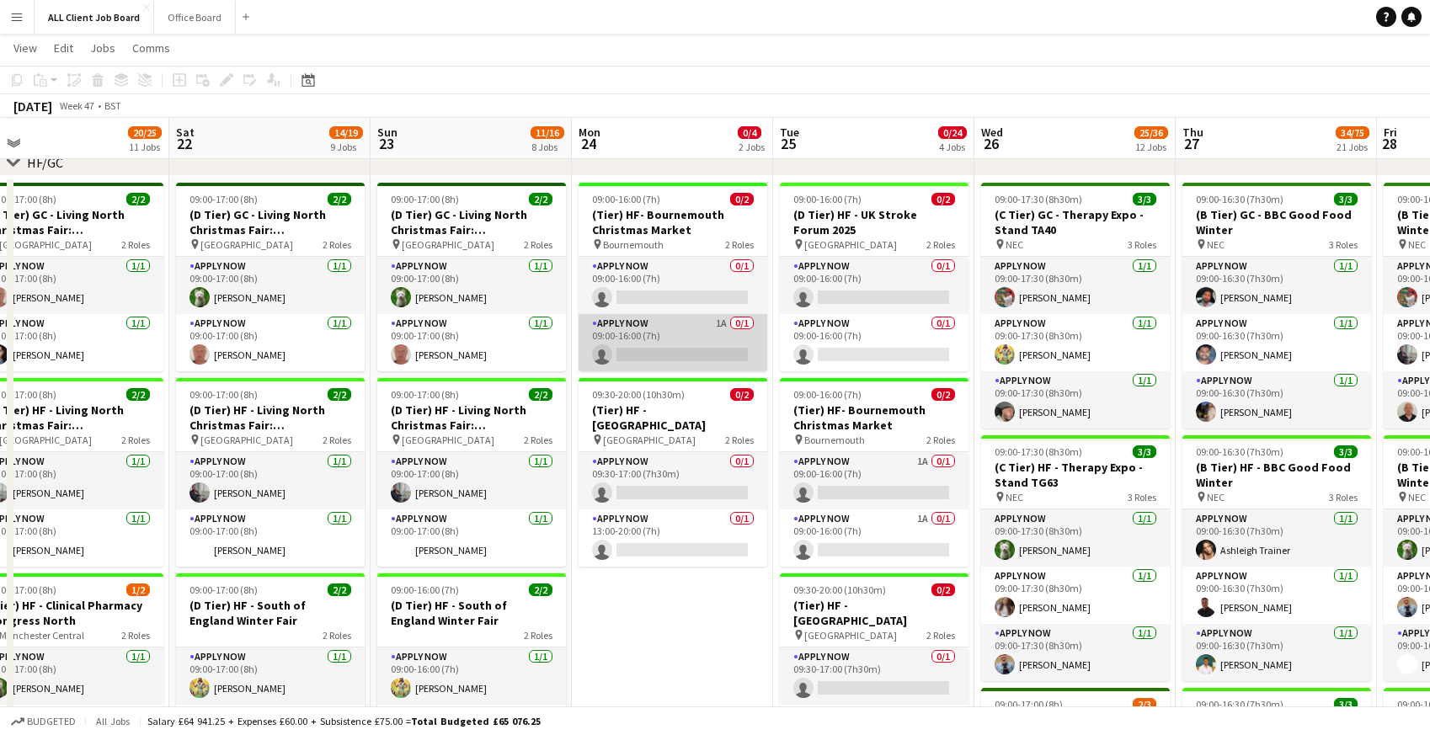
click at [648, 333] on app-card-role "APPLY NOW 1A 0/1 09:00-16:00 (7h) single-neutral-actions" at bounding box center [673, 342] width 189 height 57
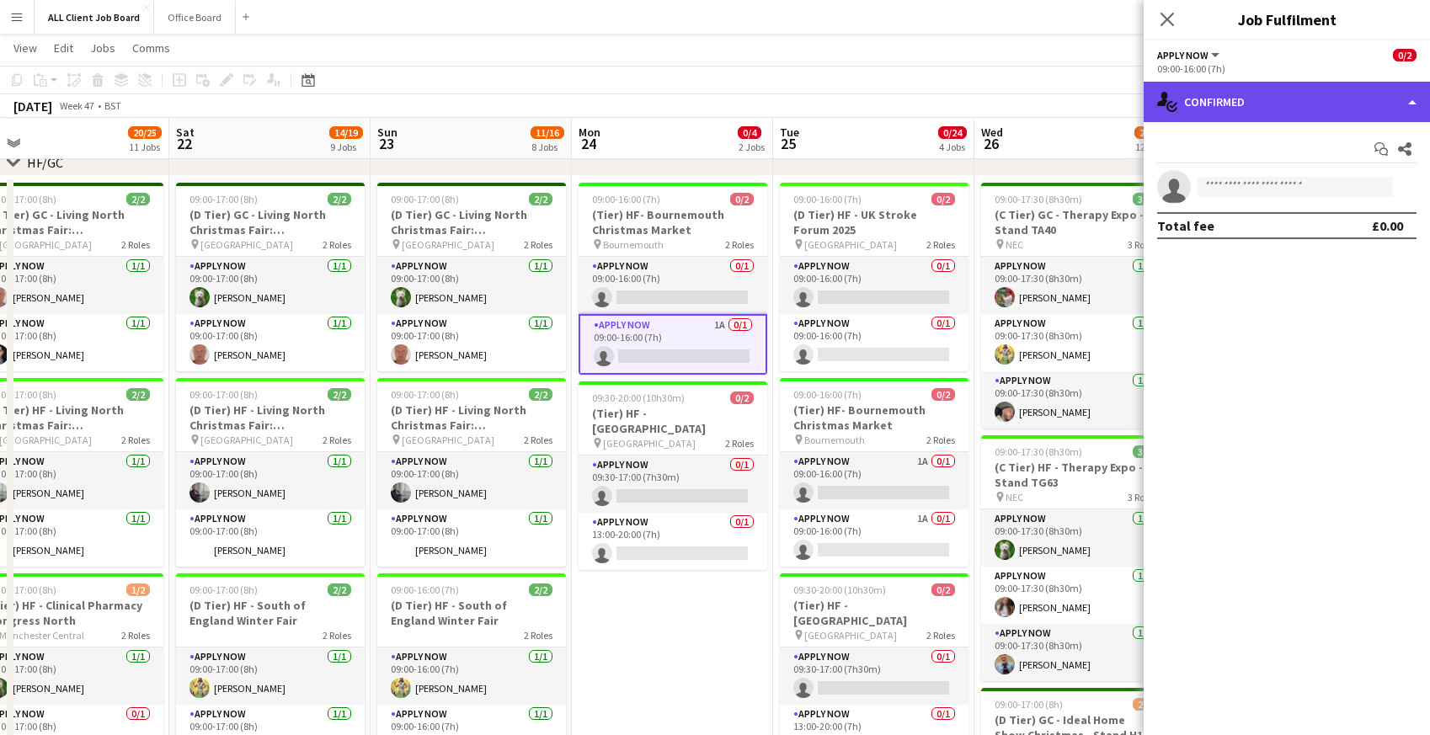
click at [1205, 111] on div "single-neutral-actions-check-2 Confirmed" at bounding box center [1287, 102] width 286 height 40
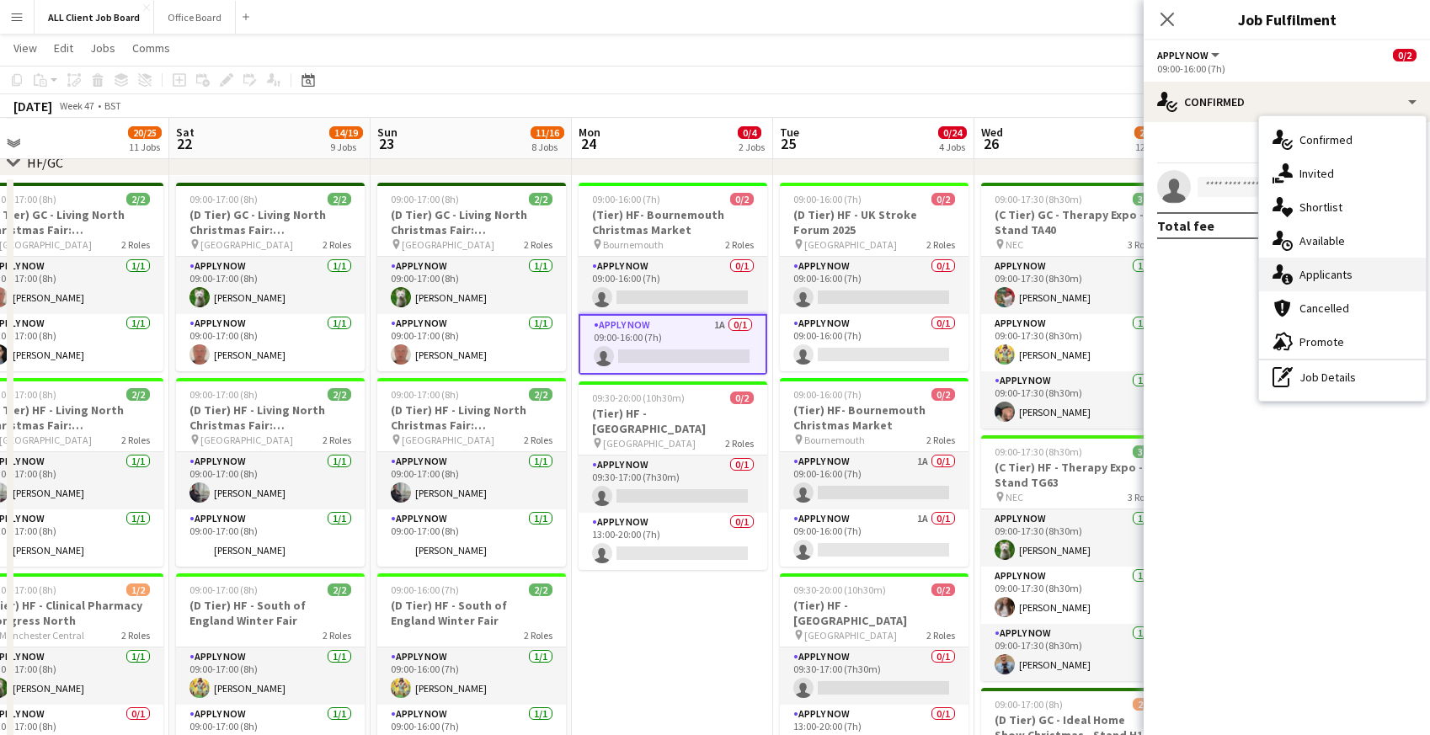
click at [1318, 281] on span "Applicants" at bounding box center [1326, 274] width 53 height 15
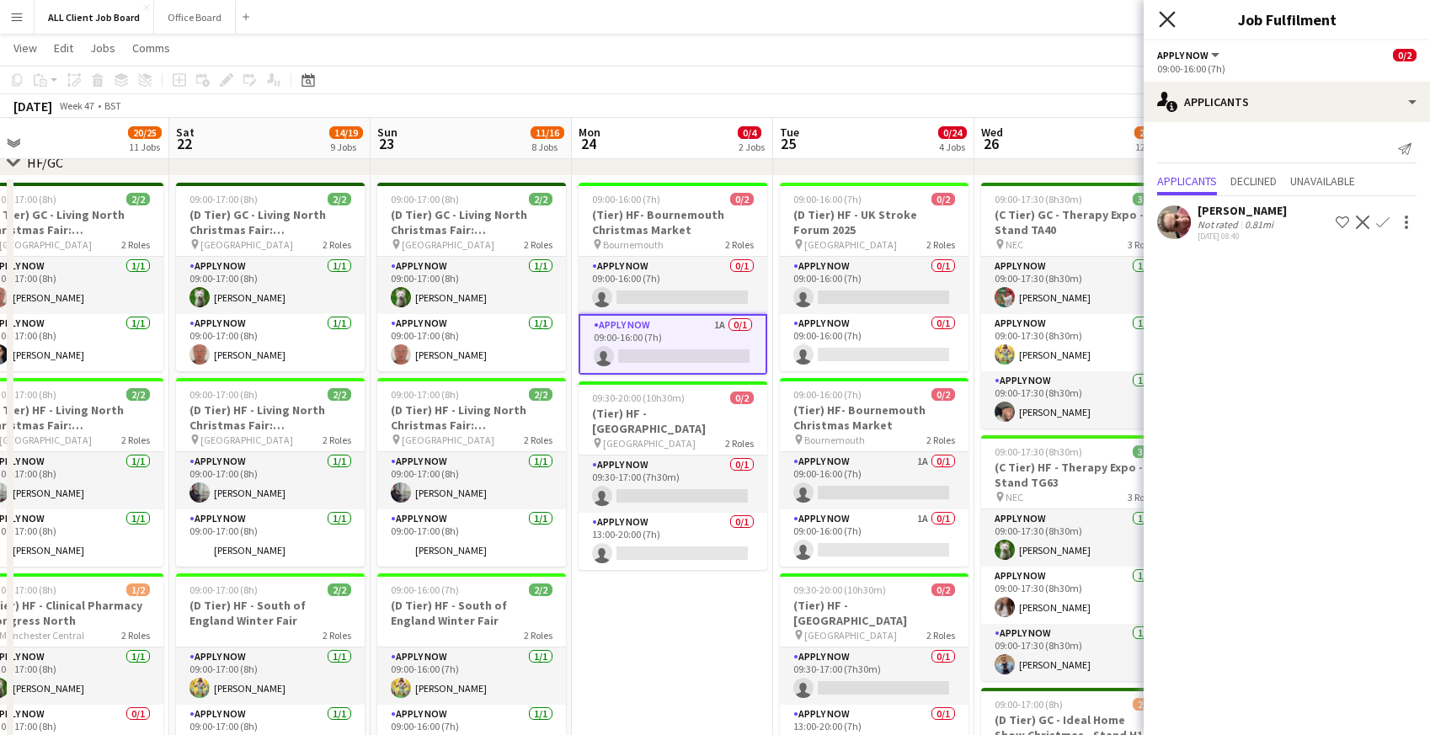
click at [1173, 20] on icon "Close pop-in" at bounding box center [1167, 19] width 16 height 16
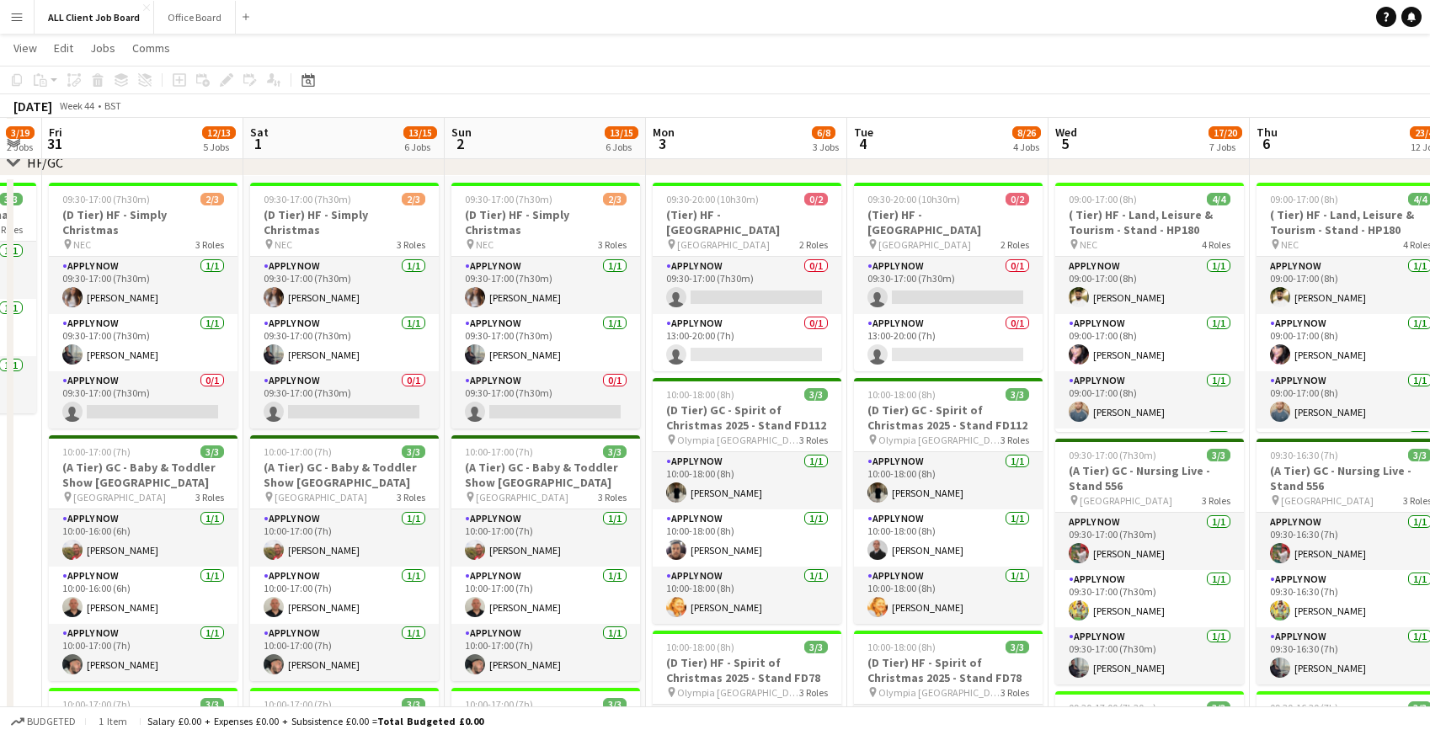
scroll to position [0, 360]
